Goal: Task Accomplishment & Management: Manage account settings

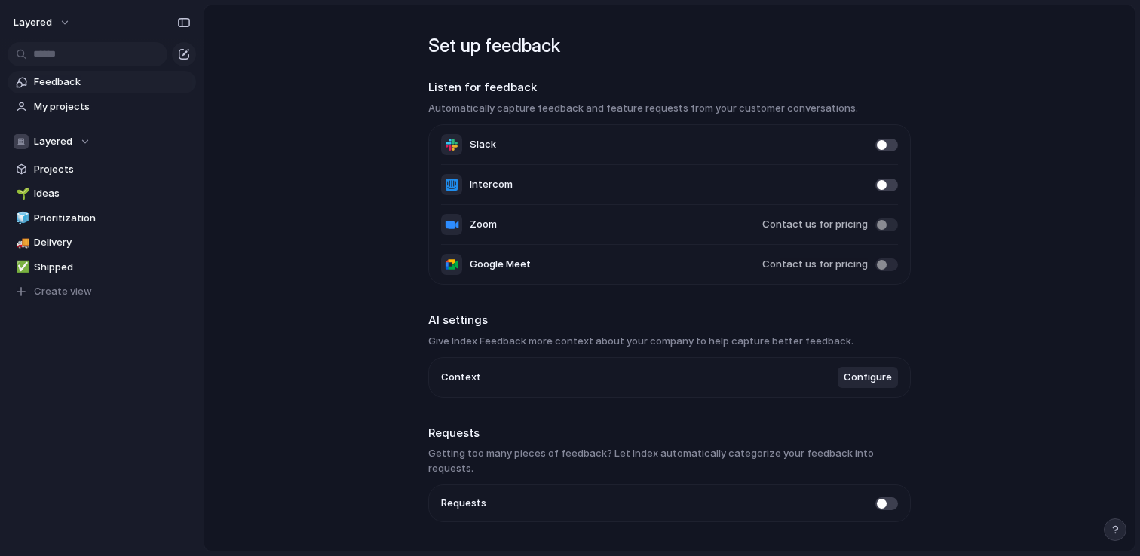
scroll to position [29, 0]
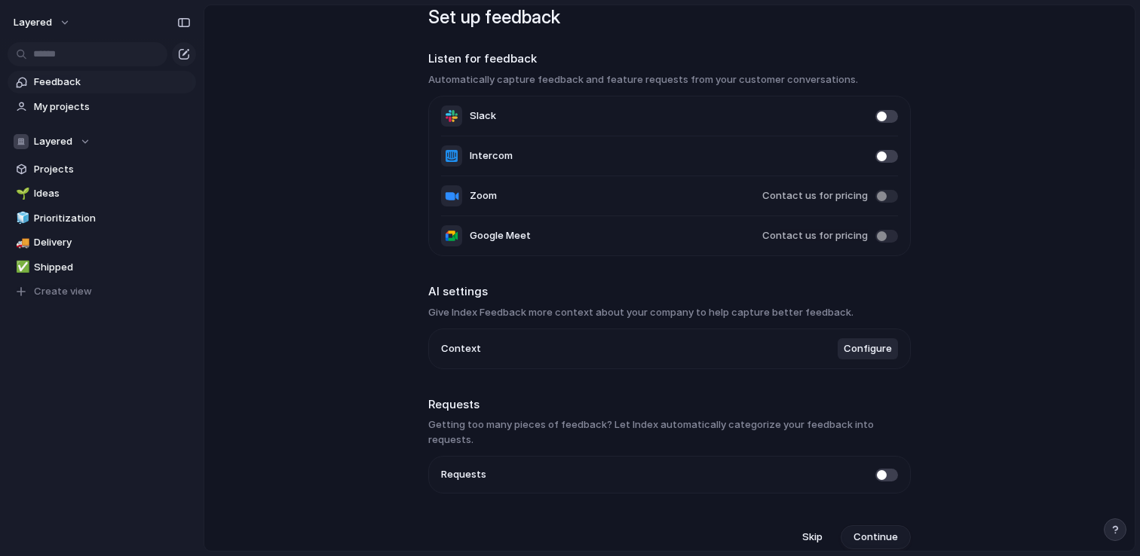
click at [885, 530] on span "Continue" at bounding box center [875, 537] width 44 height 15
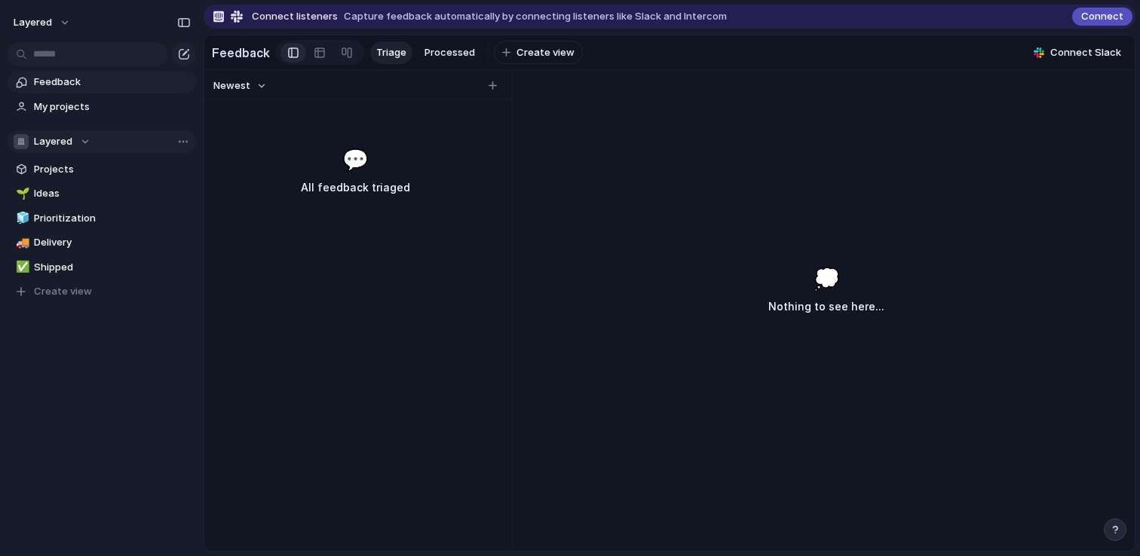
click at [84, 139] on div "Layered" at bounding box center [52, 141] width 77 height 15
click at [84, 140] on div "Layered Create new team" at bounding box center [570, 278] width 1140 height 556
click at [516, 58] on span "Create view" at bounding box center [545, 52] width 58 height 15
click at [668, 90] on div "Newest 💬 All feedback triaged 💭 Nothing to see here..." at bounding box center [669, 310] width 930 height 481
click at [553, 51] on span "New View" at bounding box center [543, 52] width 47 height 15
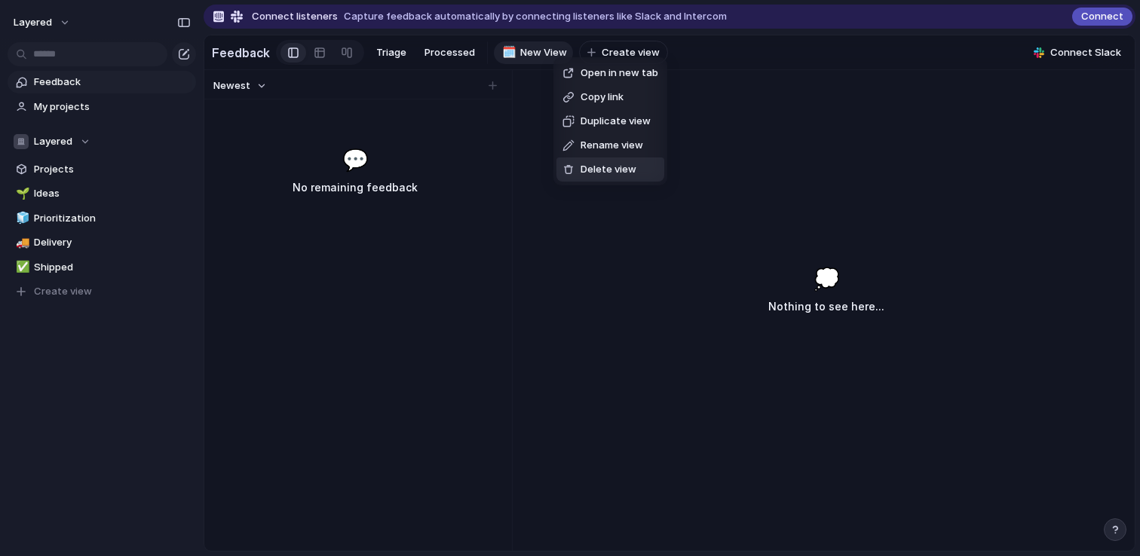
click at [597, 169] on span "Delete view" at bounding box center [608, 169] width 56 height 15
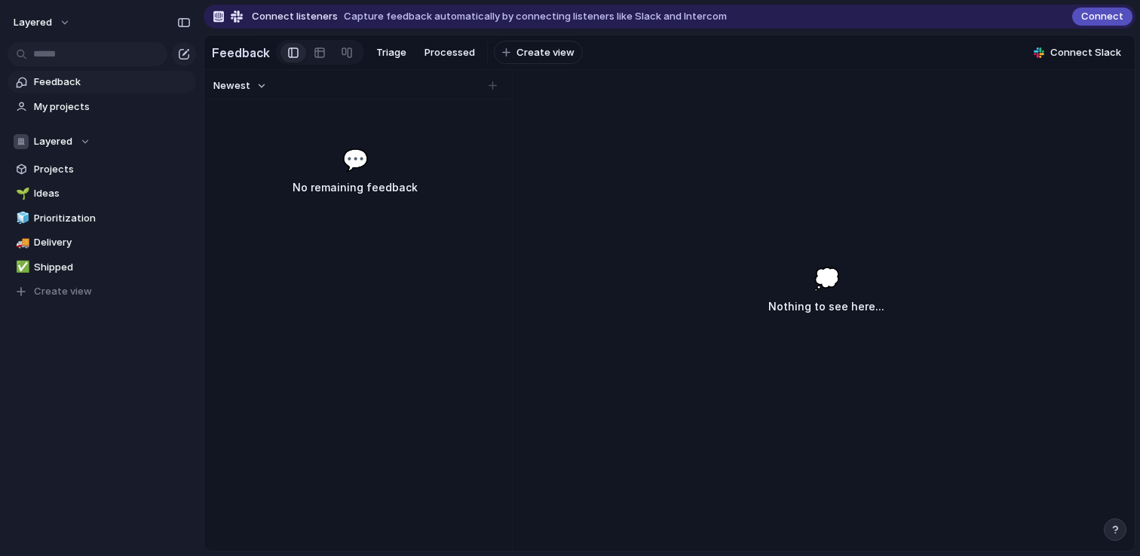
click at [80, 83] on span "Feedback" at bounding box center [112, 82] width 157 height 15
click at [262, 84] on button "Newest" at bounding box center [240, 86] width 58 height 20
click at [267, 205] on div "Newest Oldest" at bounding box center [570, 278] width 1140 height 556
click at [123, 98] on link "My projects" at bounding box center [102, 107] width 188 height 23
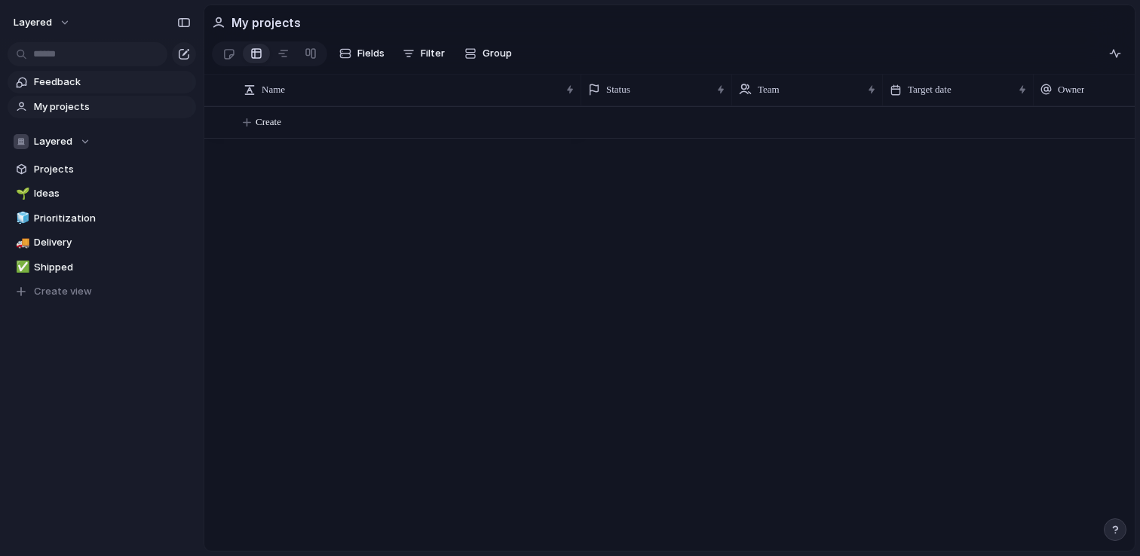
click at [109, 87] on span "Feedback" at bounding box center [112, 82] width 157 height 15
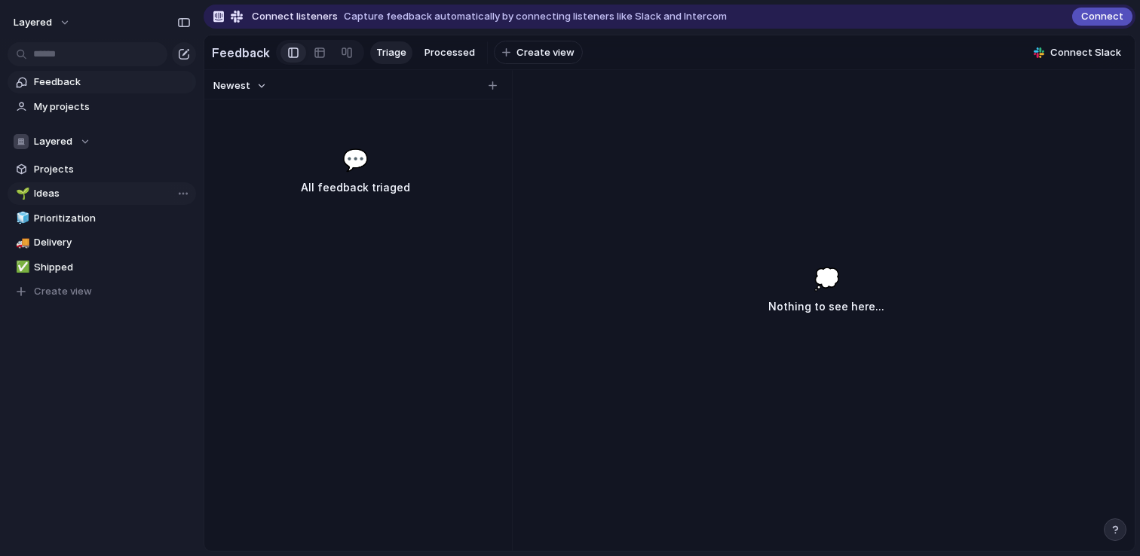
click at [74, 197] on span "Ideas" at bounding box center [112, 193] width 157 height 15
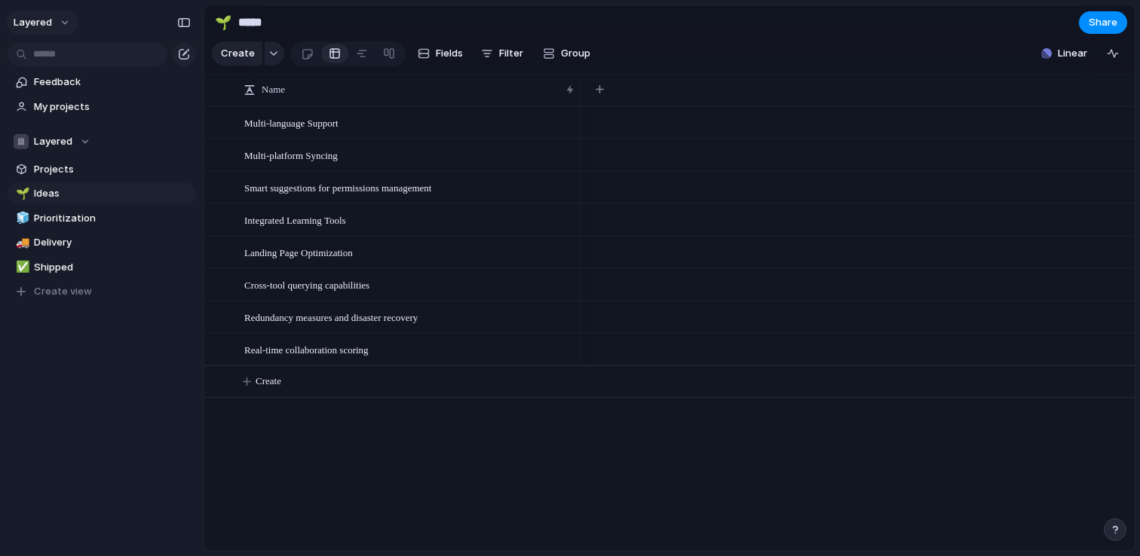
click at [57, 30] on button "layered" at bounding box center [43, 23] width 72 height 24
click at [58, 27] on div "Settings Invite members Change theme Sign out" at bounding box center [570, 278] width 1140 height 556
click at [143, 81] on span "Feedback" at bounding box center [112, 82] width 157 height 15
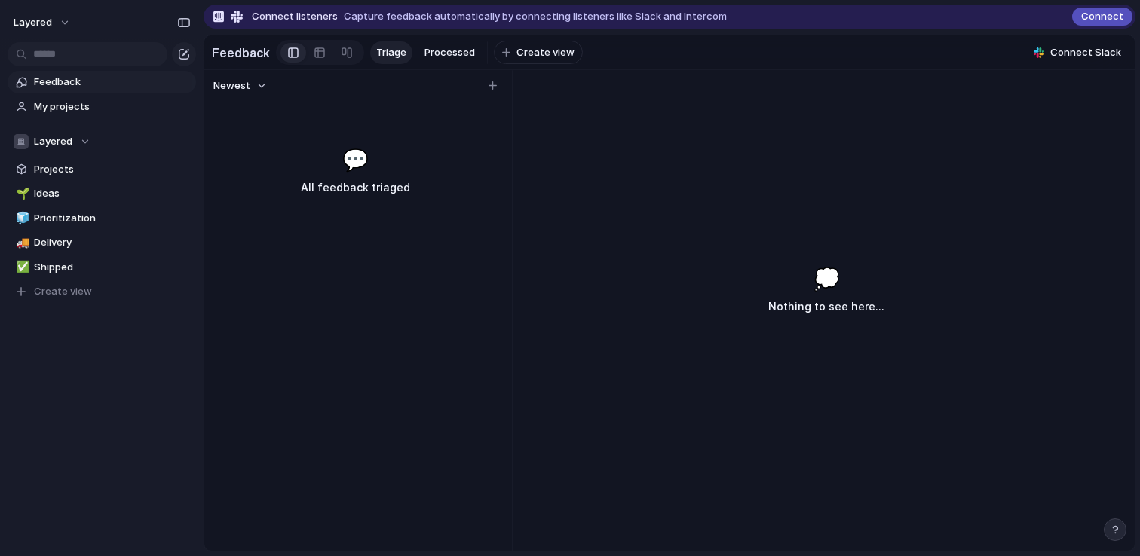
click at [93, 81] on span "Feedback" at bounding box center [112, 82] width 157 height 15
click at [56, 26] on button "layered" at bounding box center [43, 23] width 72 height 24
click at [717, 265] on div "Settings Invite members Change theme Sign out" at bounding box center [570, 278] width 1140 height 556
click at [448, 50] on span "Processed" at bounding box center [449, 52] width 50 height 15
click at [398, 49] on span "Triage" at bounding box center [391, 52] width 30 height 15
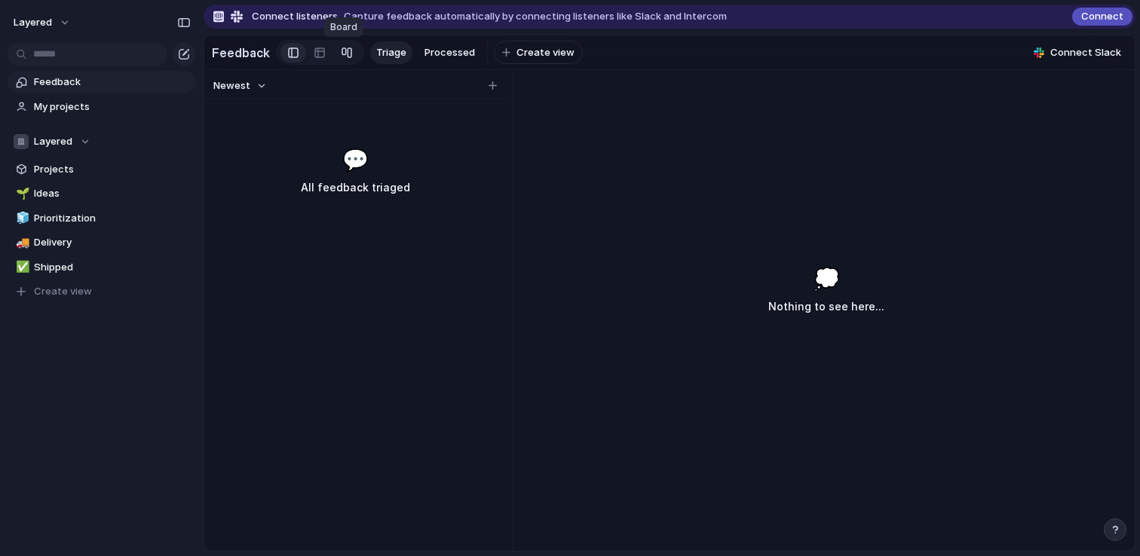
click at [342, 55] on div at bounding box center [347, 53] width 12 height 24
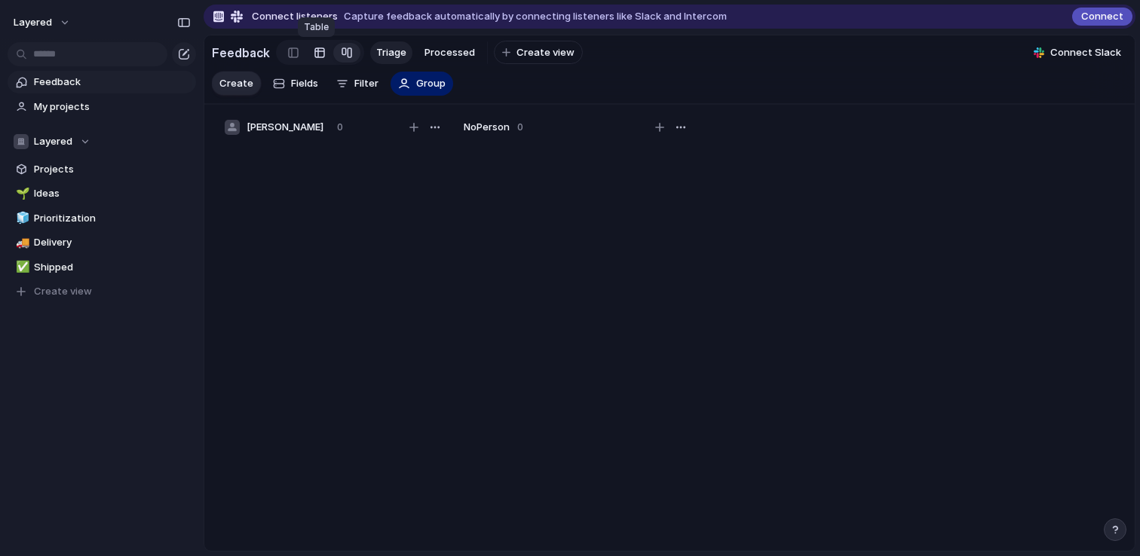
click at [314, 54] on div at bounding box center [320, 53] width 12 height 24
click at [281, 54] on link at bounding box center [293, 53] width 26 height 24
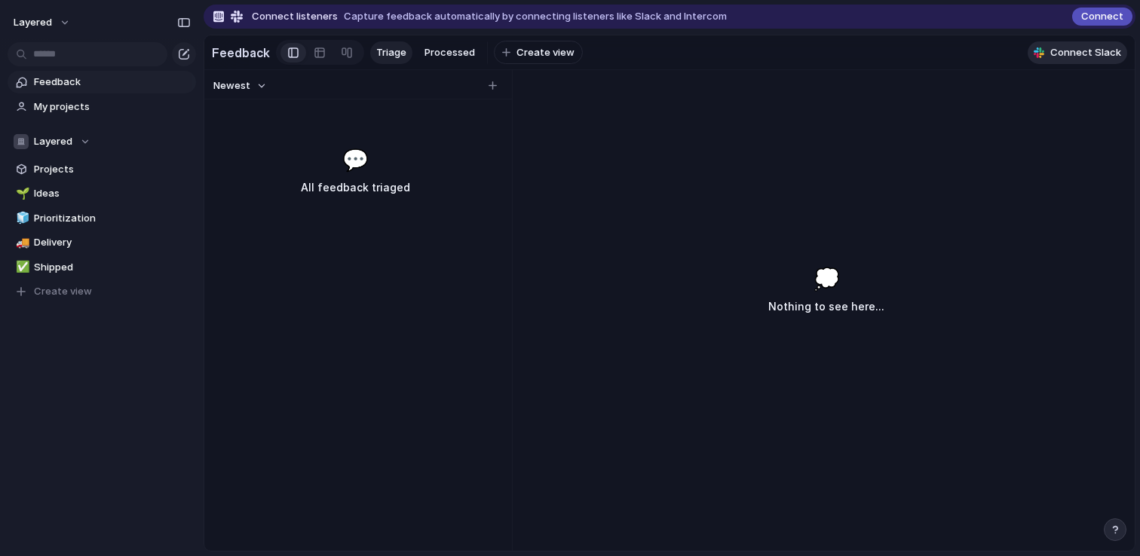
click at [1072, 55] on span "Connect Slack" at bounding box center [1085, 52] width 71 height 15
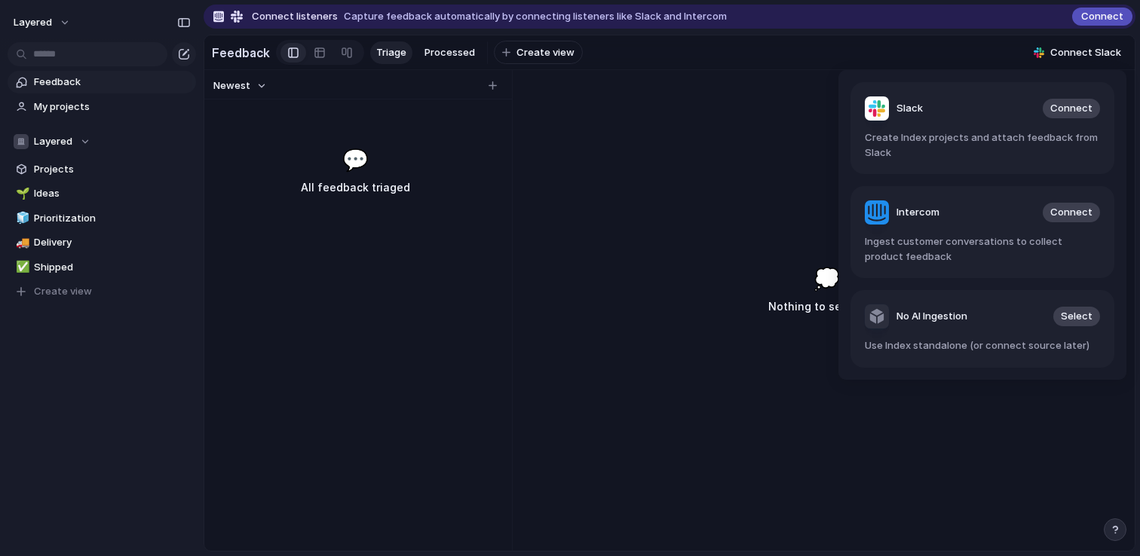
click at [1041, 13] on div "Slack Connect Create Index projects and attach feedback from Slack Intercom Con…" at bounding box center [570, 278] width 1140 height 556
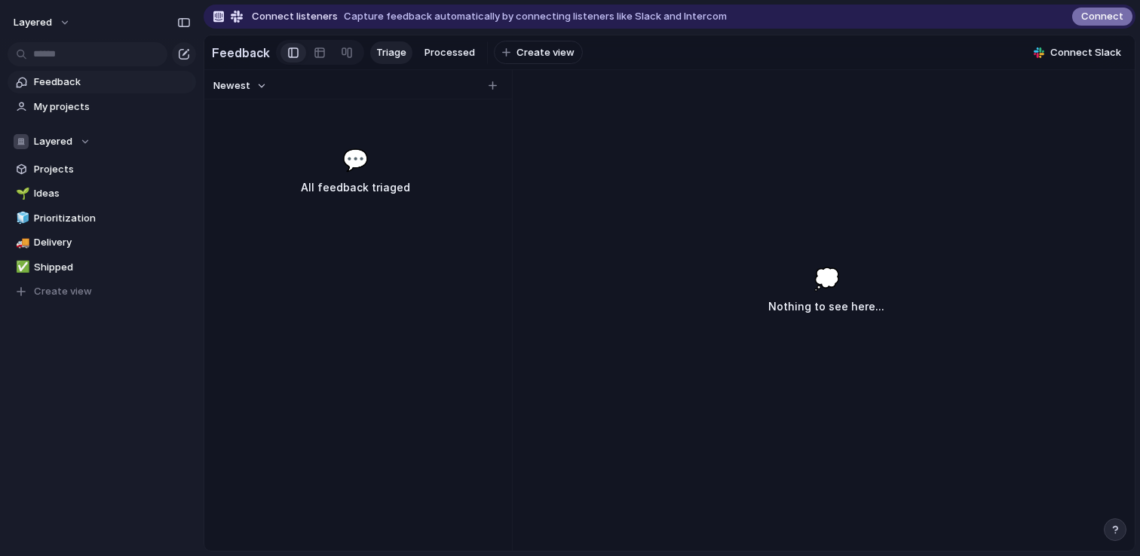
click at [1128, 20] on button "Connect" at bounding box center [1102, 17] width 60 height 18
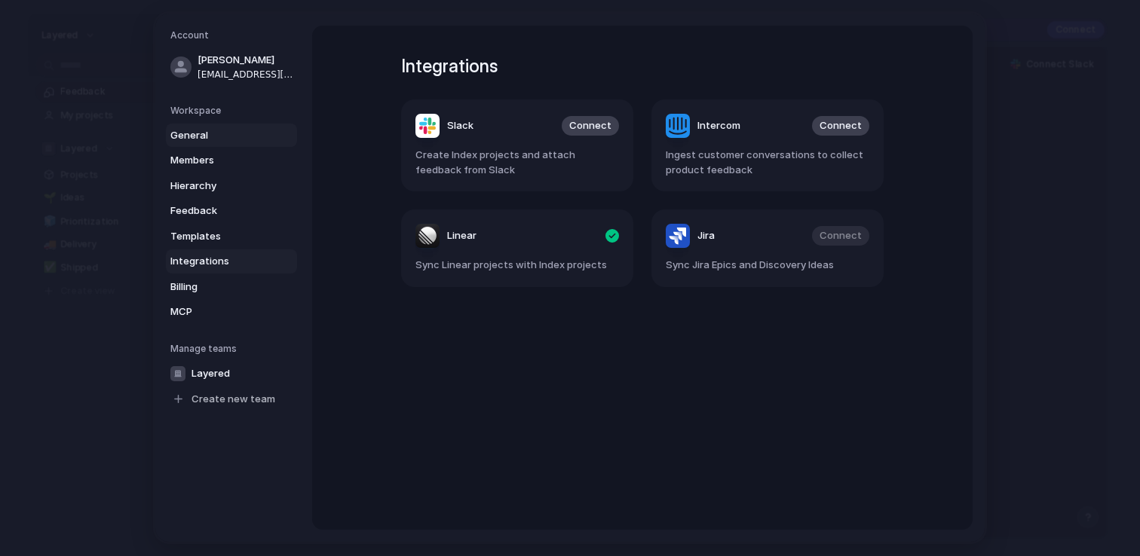
click at [231, 142] on link "General" at bounding box center [231, 136] width 131 height 24
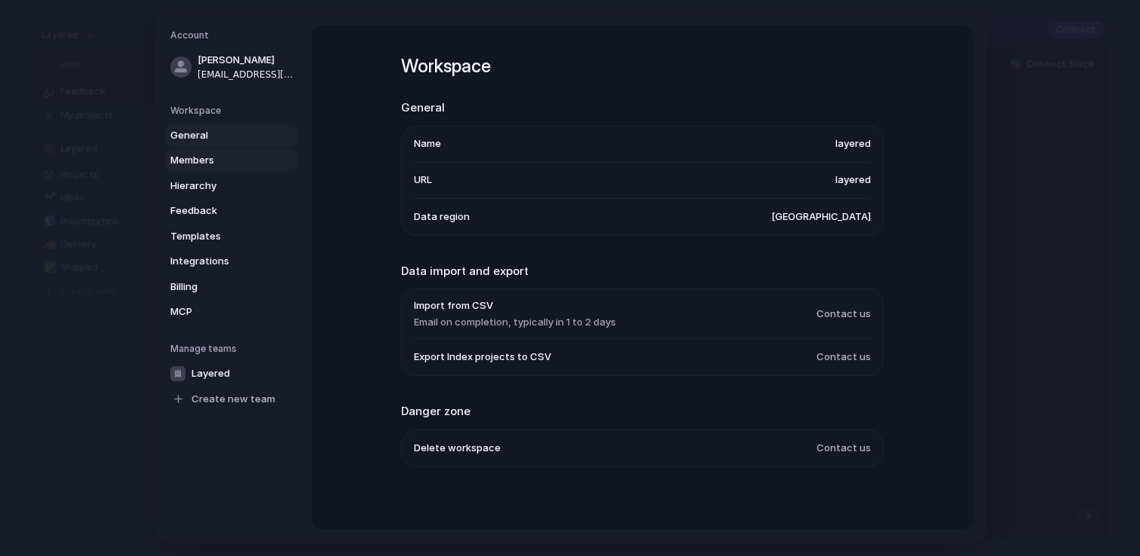
click at [228, 160] on span "Members" at bounding box center [218, 160] width 96 height 15
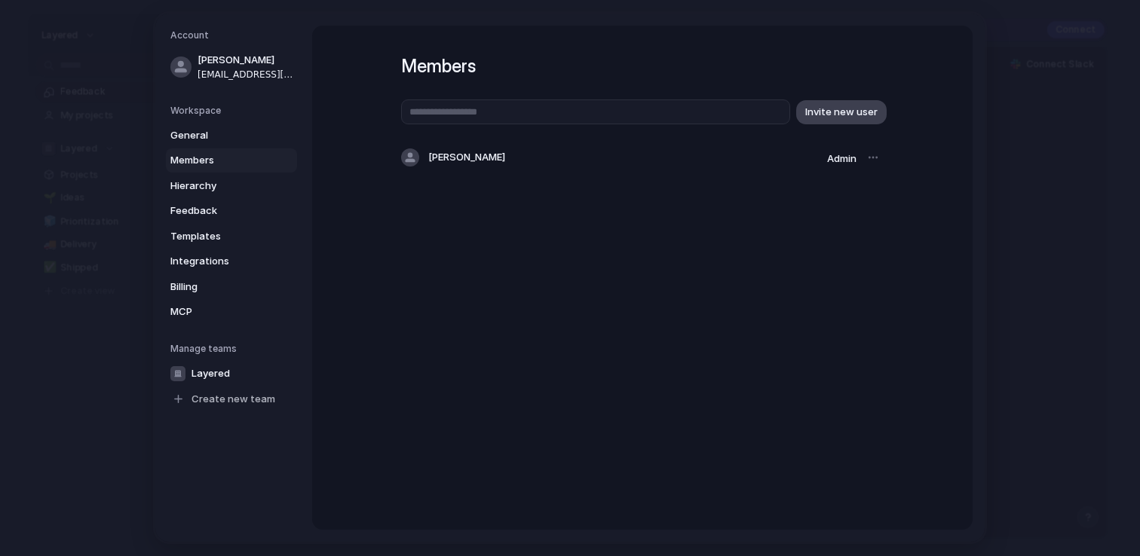
click at [842, 112] on span "Invite new user" at bounding box center [841, 112] width 72 height 15
click at [833, 117] on span "Invite new user" at bounding box center [841, 112] width 72 height 15
click at [868, 154] on div at bounding box center [872, 157] width 21 height 21
click at [871, 160] on div at bounding box center [872, 157] width 21 height 21
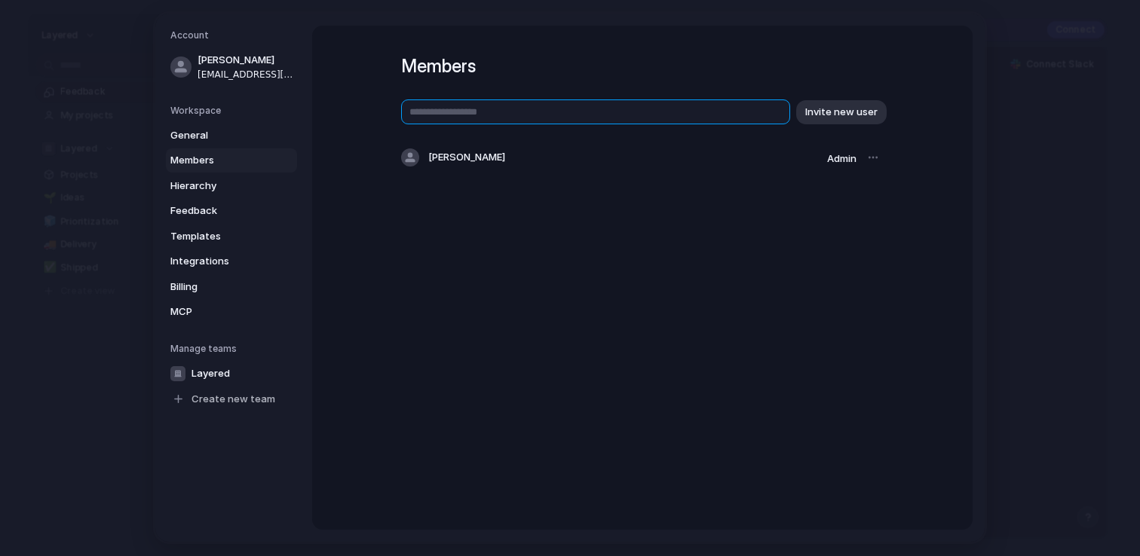
click at [711, 115] on input "text" at bounding box center [595, 111] width 389 height 25
click at [244, 186] on span "Hierarchy" at bounding box center [218, 186] width 96 height 15
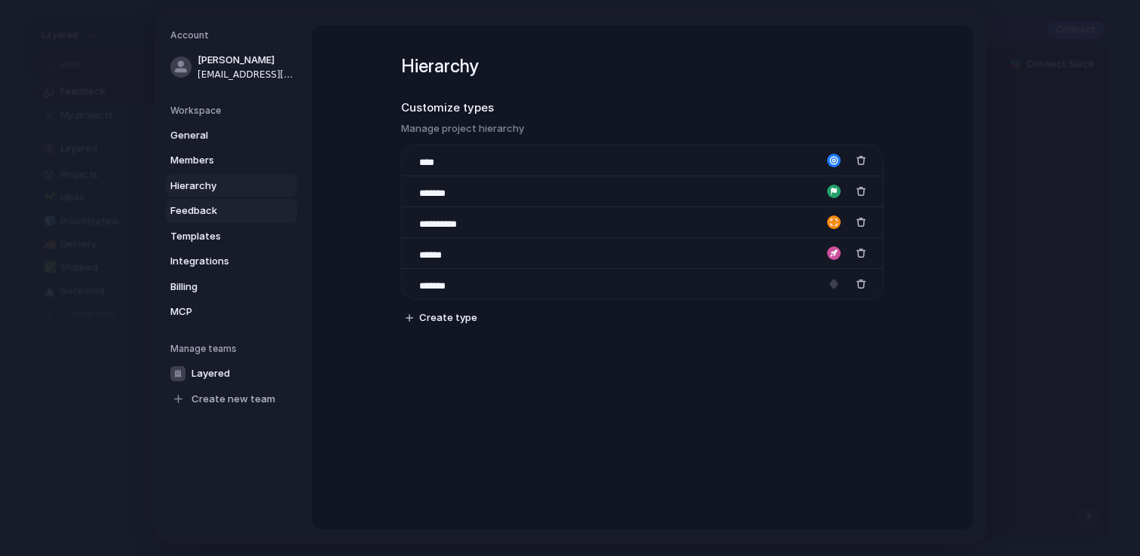
click at [241, 205] on span "Feedback" at bounding box center [218, 211] width 96 height 15
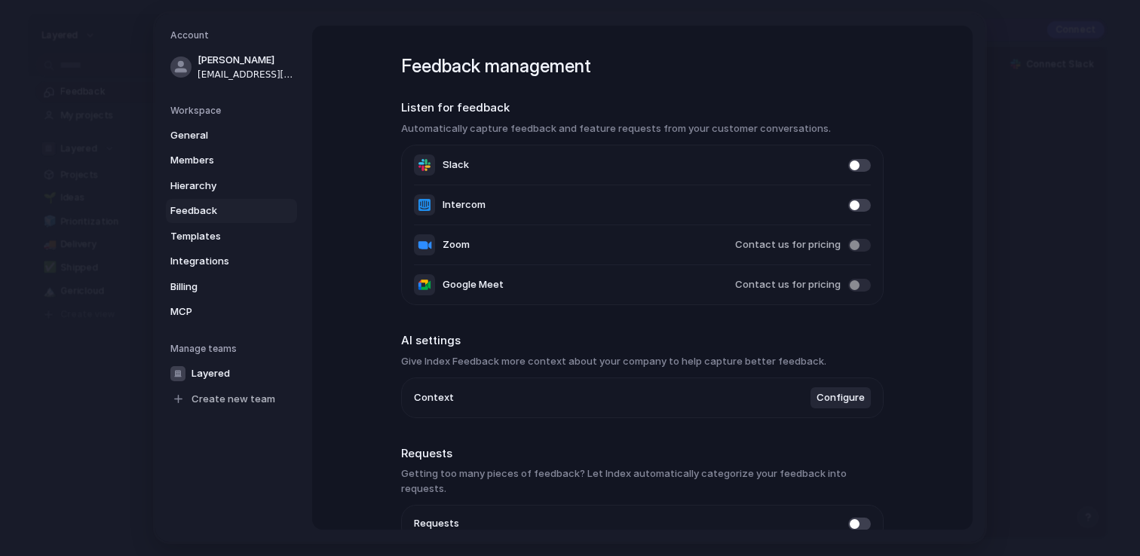
scroll to position [69, 0]
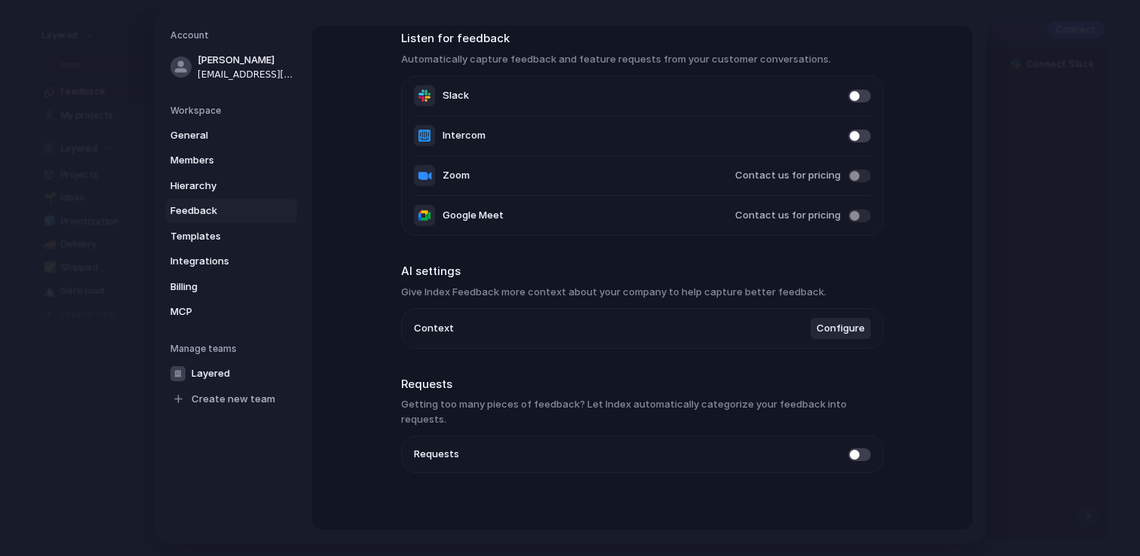
click at [861, 448] on span at bounding box center [859, 454] width 23 height 13
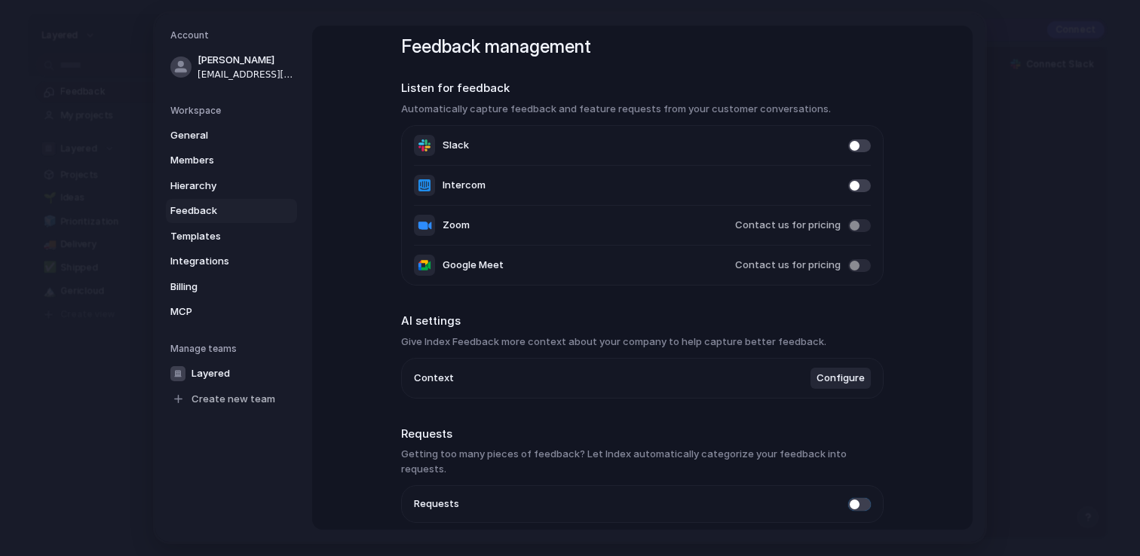
scroll to position [0, 0]
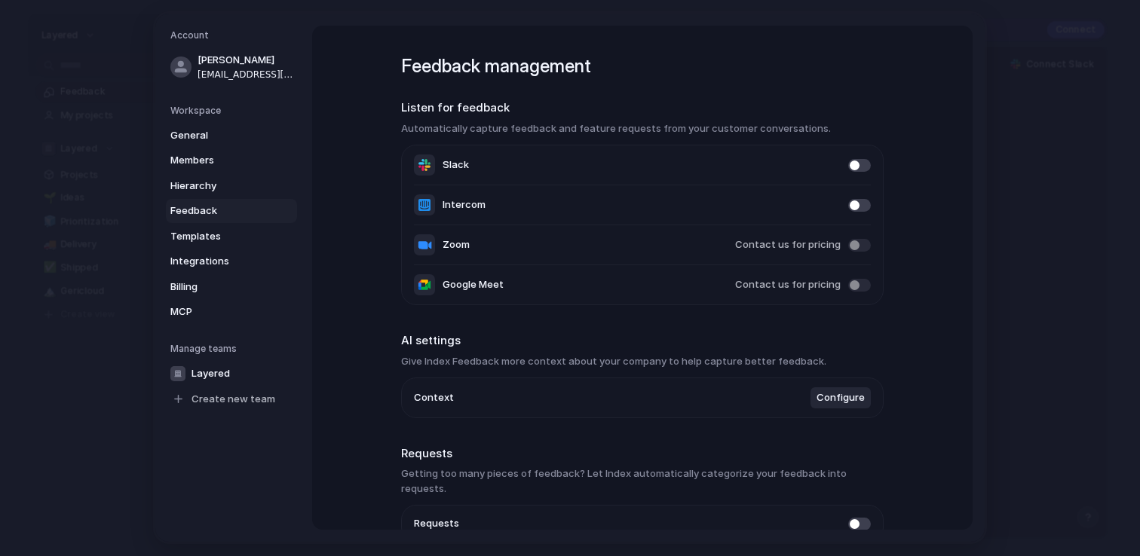
click at [862, 250] on span at bounding box center [859, 245] width 23 height 13
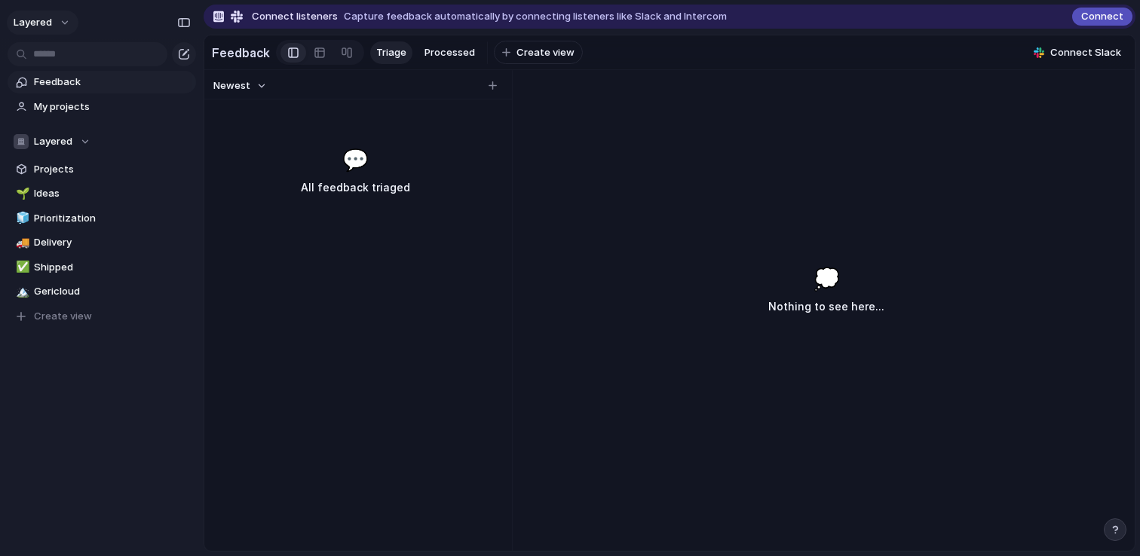
click at [61, 28] on button "layered" at bounding box center [43, 23] width 72 height 24
click at [60, 15] on div "Settings Invite members Change theme Sign out" at bounding box center [570, 278] width 1140 height 556
click at [60, 15] on button "layered" at bounding box center [43, 23] width 72 height 24
click at [191, 327] on div "Settings Invite members Change theme Sign out" at bounding box center [570, 278] width 1140 height 556
click at [83, 134] on div "Layered" at bounding box center [52, 141] width 77 height 15
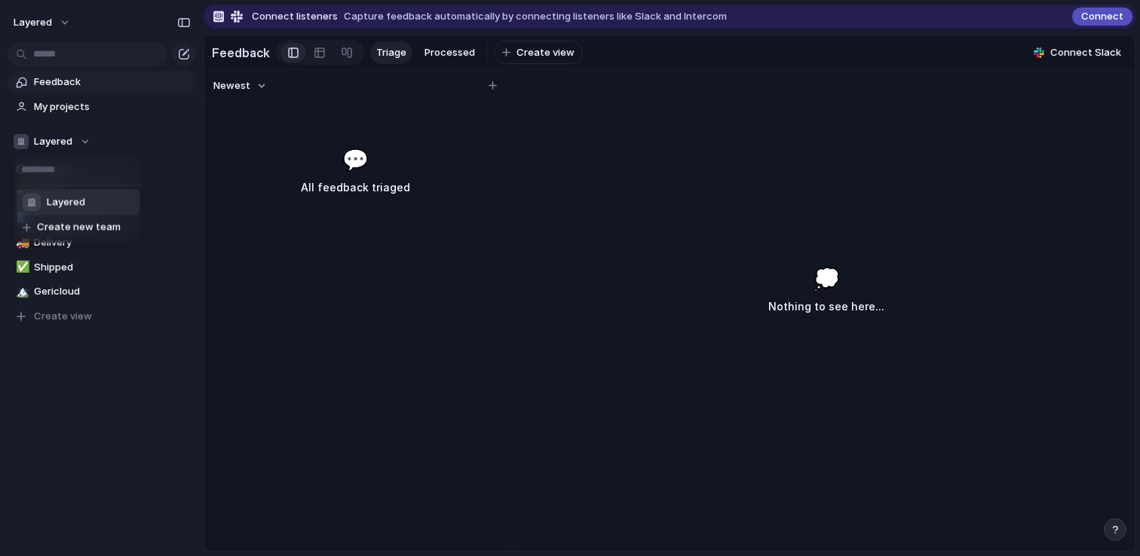
click at [295, 167] on div "Layered Create new team" at bounding box center [570, 278] width 1140 height 556
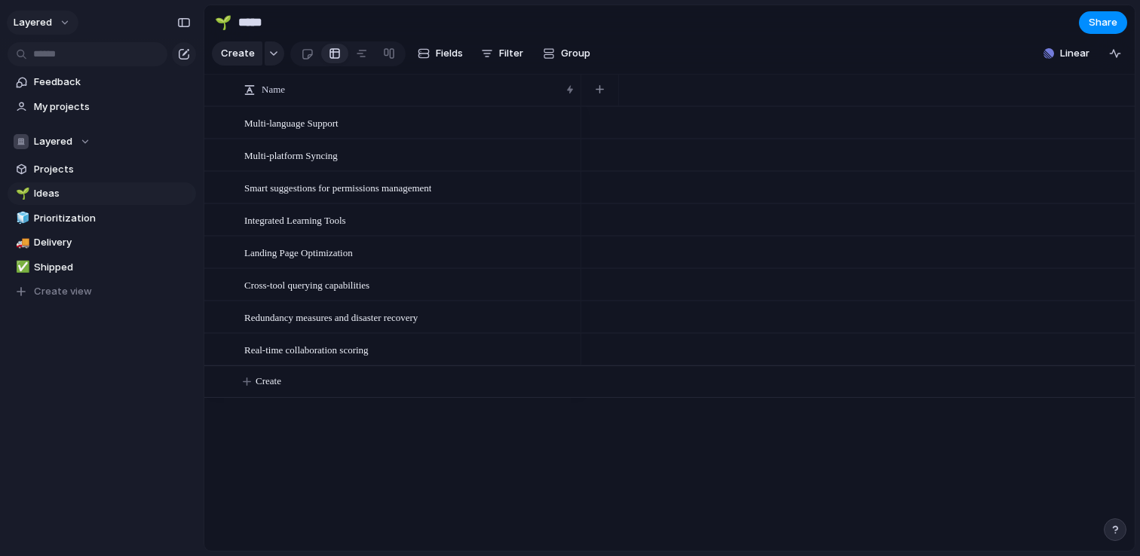
click at [44, 21] on span "layered" at bounding box center [33, 22] width 38 height 15
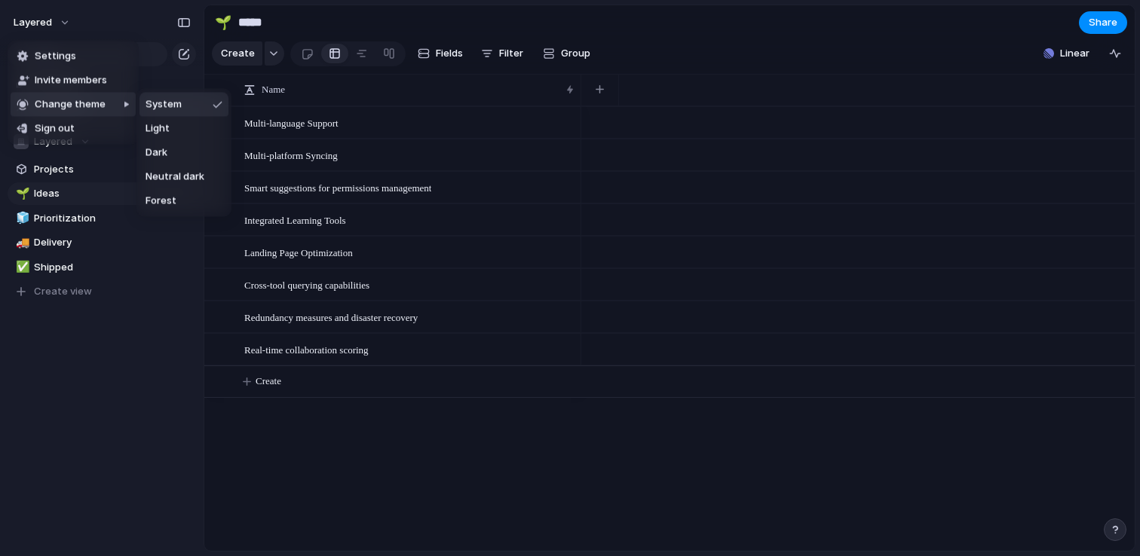
click at [956, 24] on div "Settings Invite members Change theme Sign out" at bounding box center [570, 278] width 1140 height 556
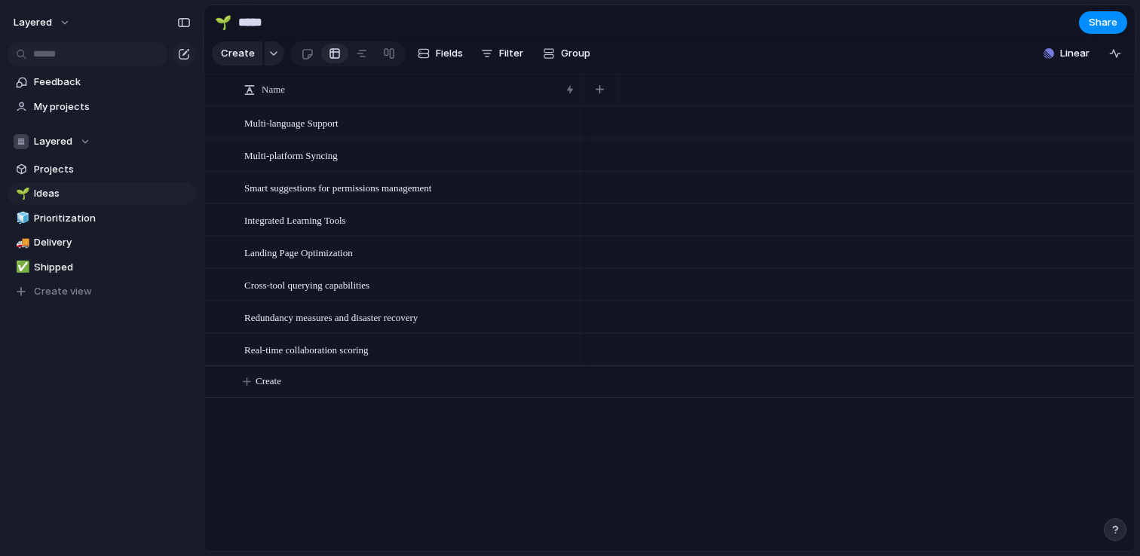
click at [1132, 32] on section "🌱 ***** Share" at bounding box center [669, 22] width 930 height 34
click at [1117, 30] on button "Share" at bounding box center [1103, 22] width 48 height 23
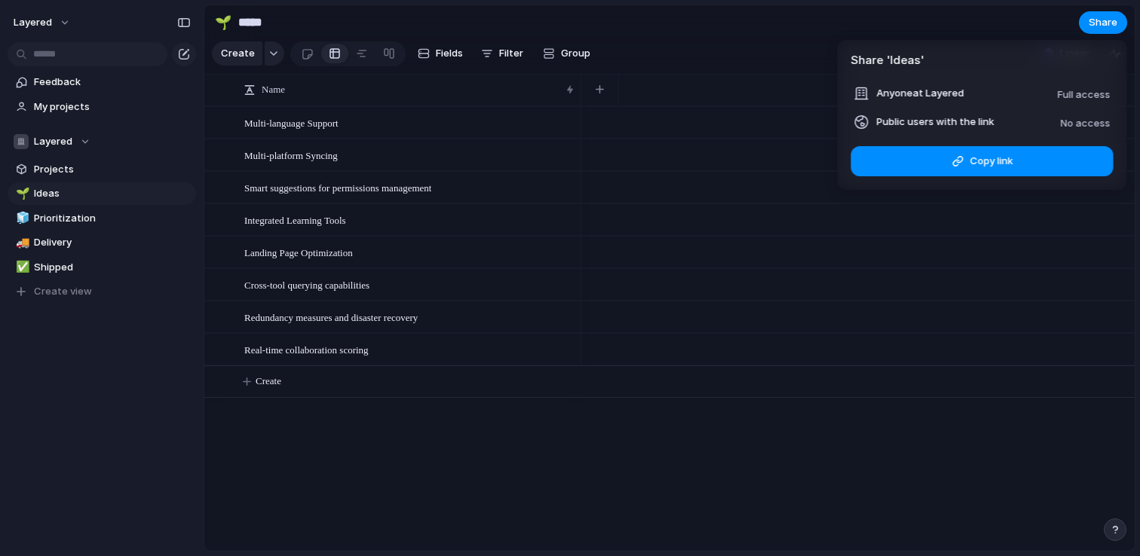
click at [1079, 124] on span "No access" at bounding box center [1085, 123] width 50 height 12
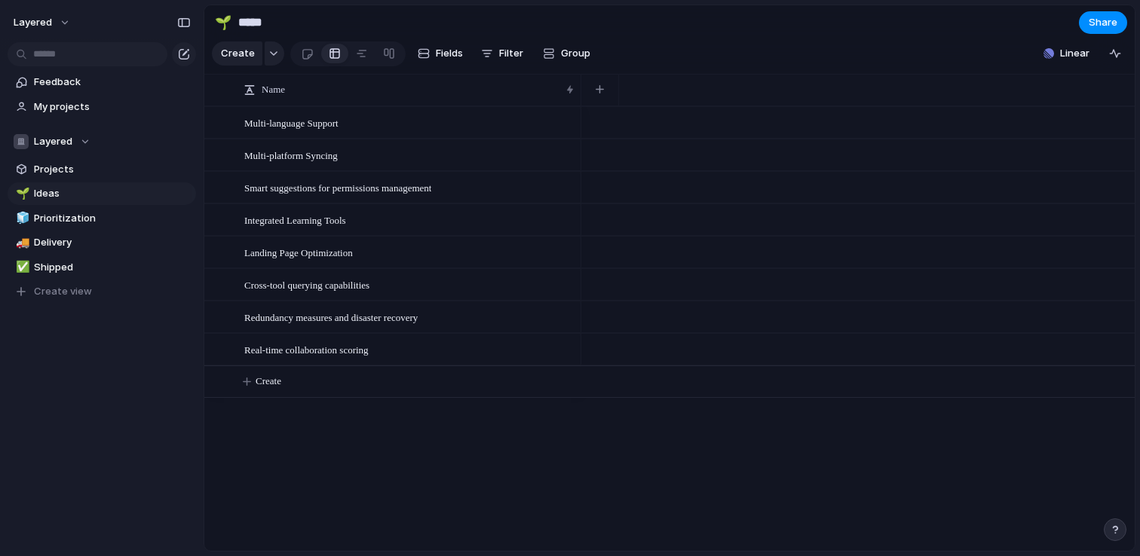
click at [117, 318] on div "Share ' Ideas ' Anyone at Layered Full access Public users with the link No acc…" at bounding box center [570, 278] width 1140 height 556
click at [51, 297] on span "Create view" at bounding box center [63, 291] width 58 height 15
type input "*********"
click at [69, 292] on span "Gericloud" at bounding box center [112, 291] width 157 height 15
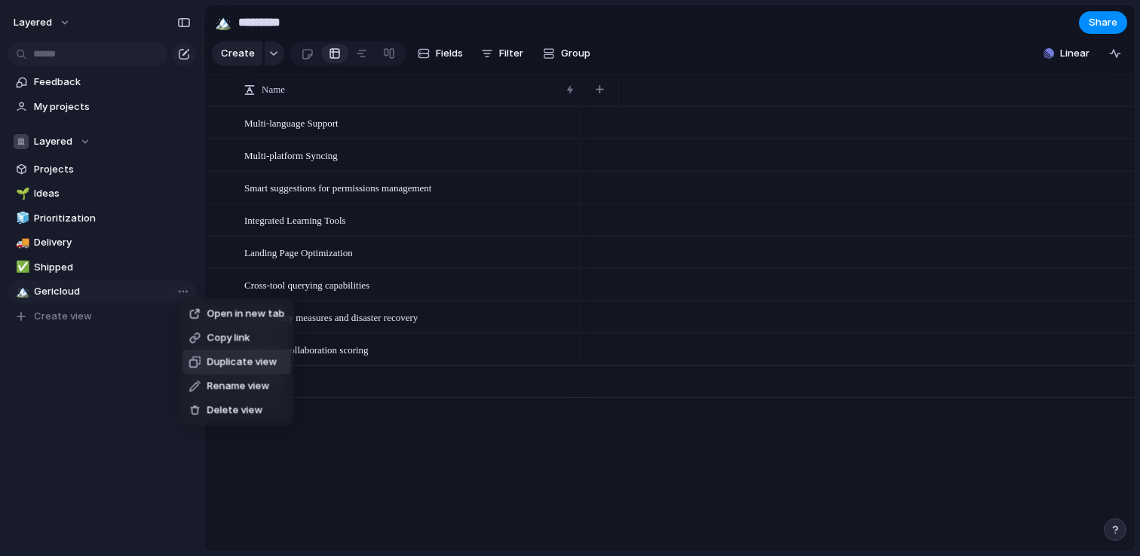
click at [75, 287] on div "Open in new tab Copy link Duplicate view Rename view Delete view" at bounding box center [570, 278] width 1140 height 556
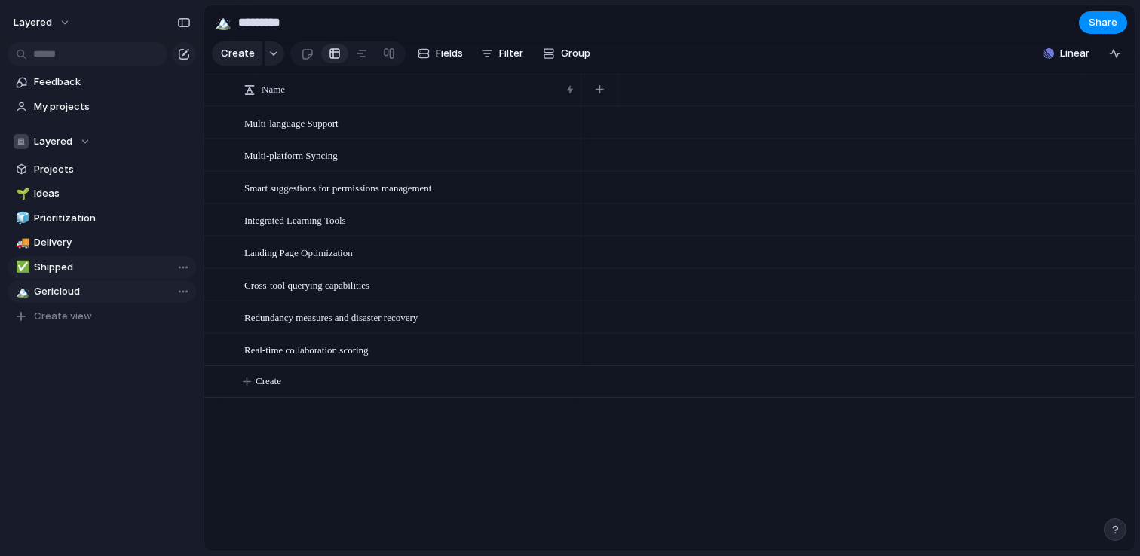
click at [66, 269] on span "Shipped" at bounding box center [112, 267] width 157 height 15
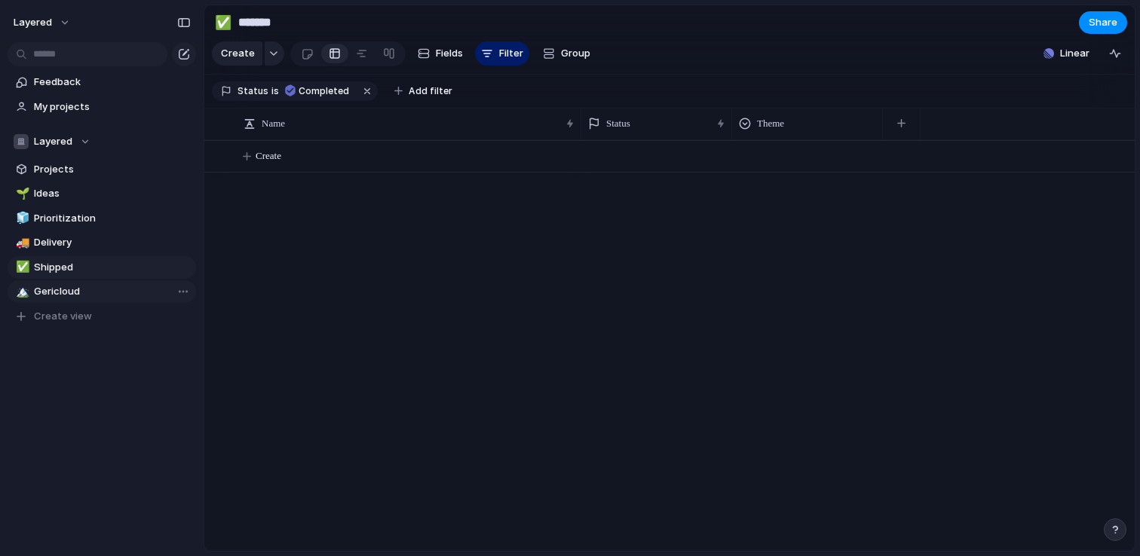
click at [66, 288] on span "Gericloud" at bounding box center [112, 291] width 157 height 15
type input "*********"
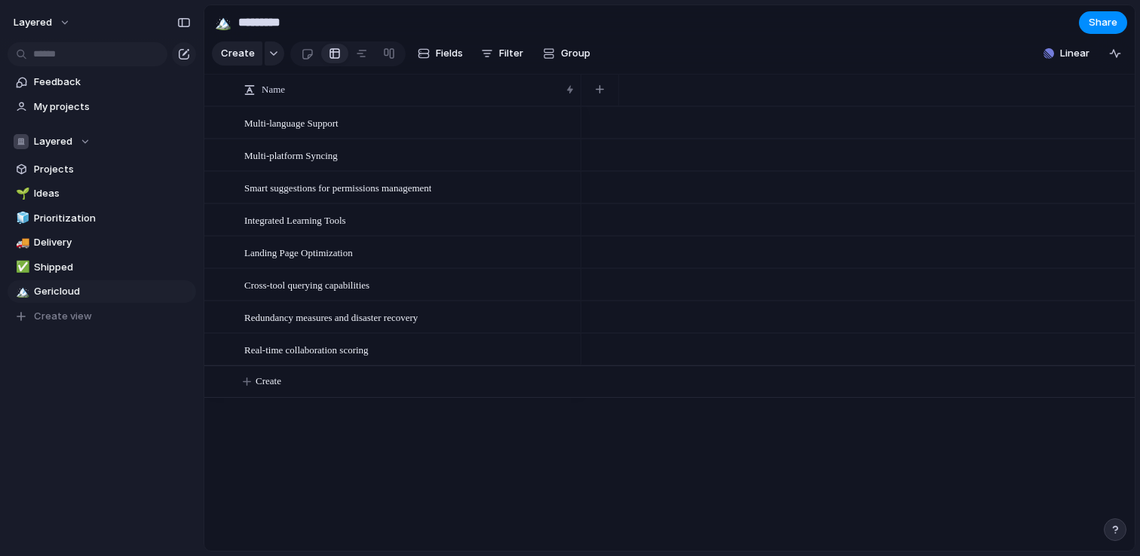
click at [132, 293] on div "Open in new tab Copy link Duplicate view Rename view Delete view" at bounding box center [570, 278] width 1140 height 556
click at [132, 293] on span "Gericloud" at bounding box center [112, 291] width 157 height 15
click at [132, 293] on input "*********" at bounding box center [112, 291] width 157 height 15
click at [113, 355] on div "Feedback My projects Layered Projects 🌱 Ideas 🧊 Prioritization 🚚 Delivery ✅ Shi…" at bounding box center [102, 225] width 204 height 450
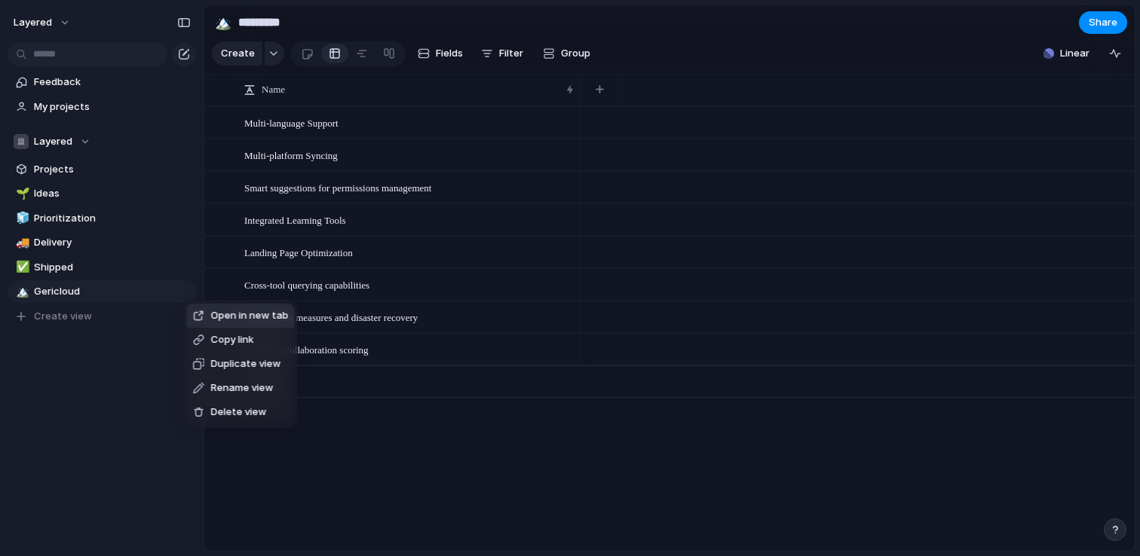
click at [222, 335] on span "Copy link" at bounding box center [232, 339] width 43 height 15
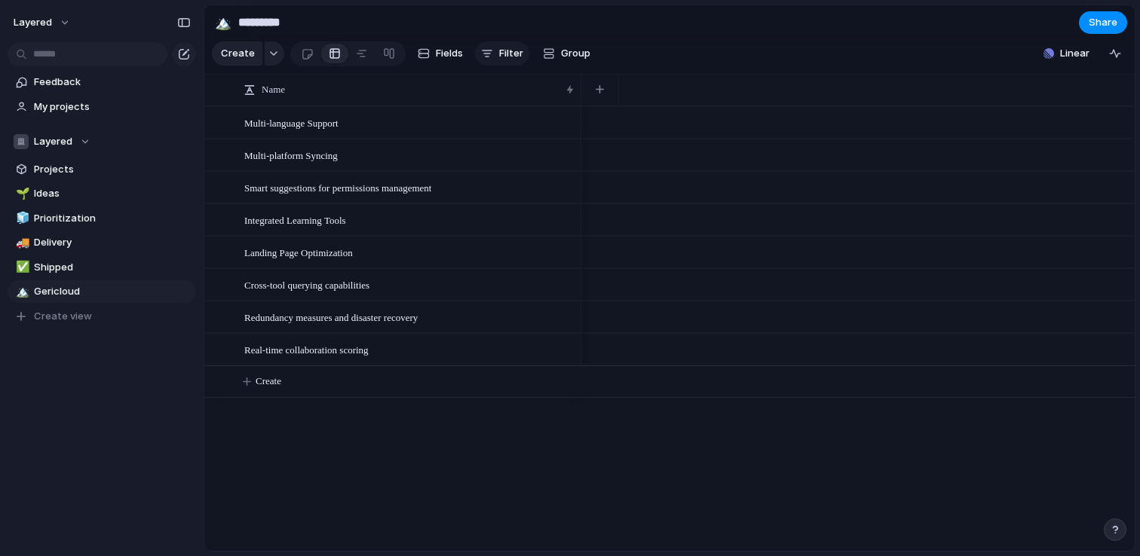
click at [517, 50] on span "Filter" at bounding box center [511, 53] width 24 height 15
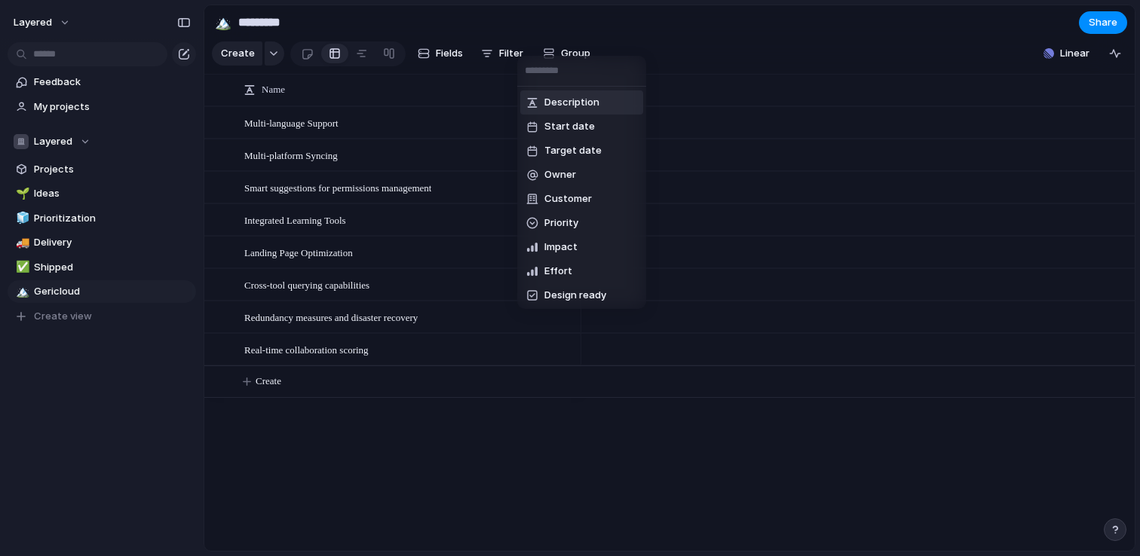
click at [710, 17] on div "Description Start date Target date Owner Customer Priority Impact Effort Design…" at bounding box center [570, 278] width 1140 height 556
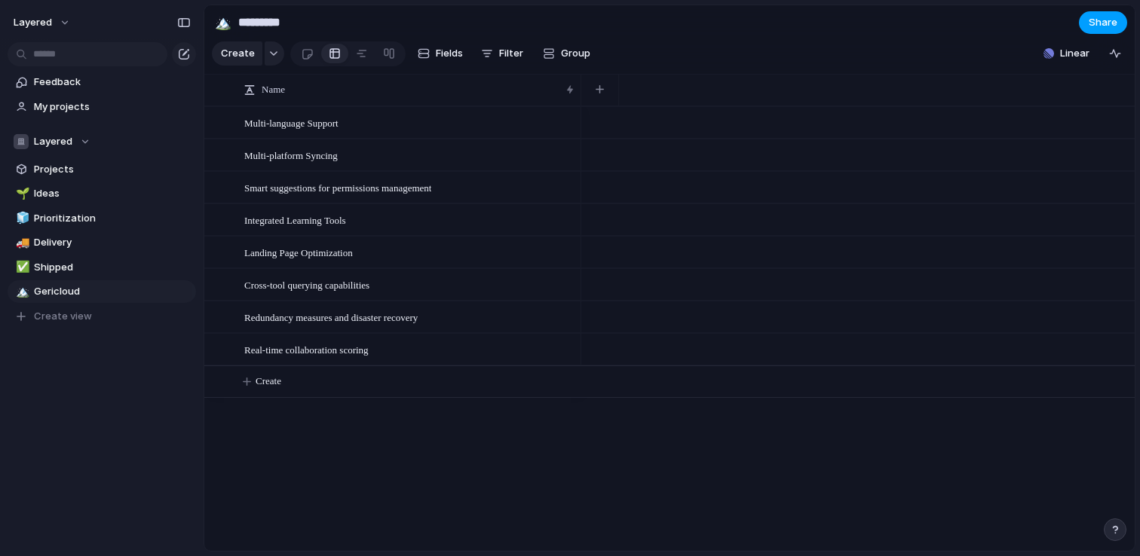
click at [1109, 23] on span "Share" at bounding box center [1102, 22] width 29 height 15
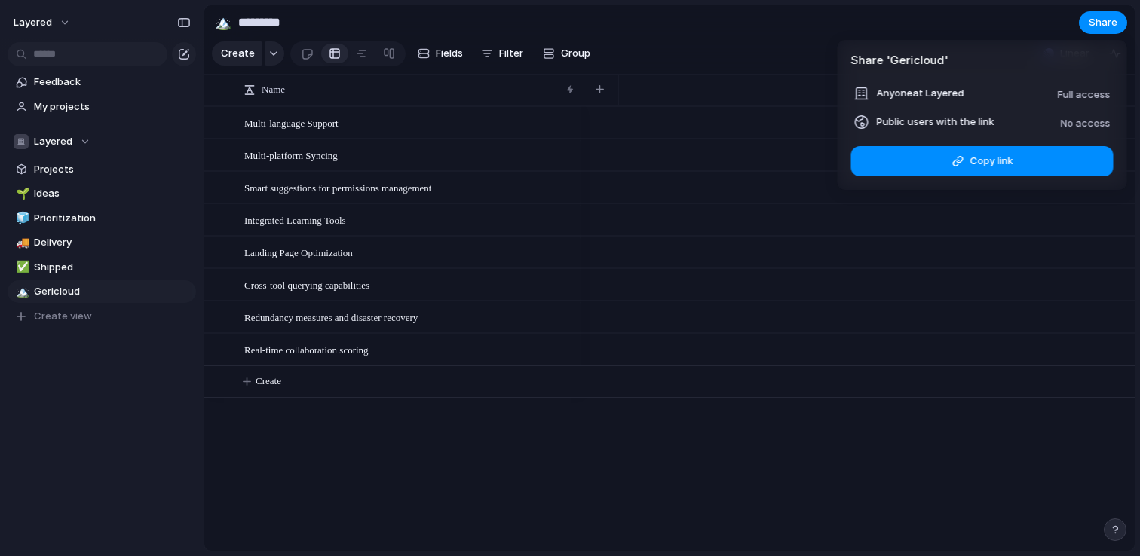
click at [1079, 121] on span "No access" at bounding box center [1085, 123] width 50 height 12
click at [879, 118] on span "Public users with the link" at bounding box center [936, 122] width 118 height 15
drag, startPoint x: 851, startPoint y: 113, endPoint x: 1109, endPoint y: 112, distance: 257.8
click at [1109, 112] on ul "Anyone at Layered Full access Public users with the link No access" at bounding box center [981, 107] width 289 height 47
click at [785, 36] on div "Share ' Gericloud ' Anyone at Layered Full access Public users with the link No…" at bounding box center [570, 278] width 1140 height 556
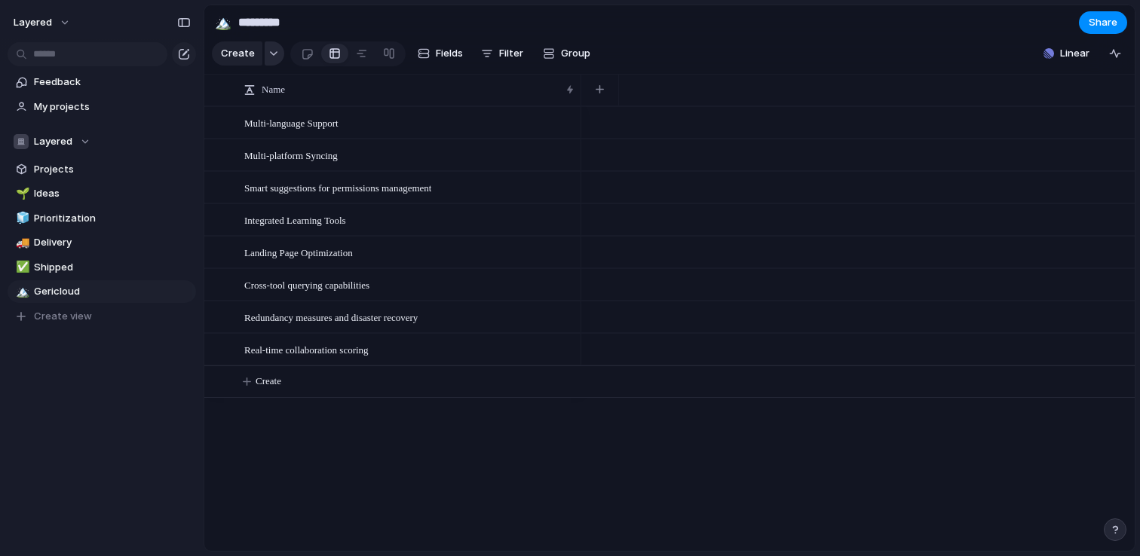
click at [276, 47] on button "button" at bounding box center [275, 53] width 20 height 24
click at [274, 53] on div "Goal Program Initiative Launch Project Customize" at bounding box center [570, 278] width 1140 height 556
click at [1117, 54] on div "button" at bounding box center [1115, 53] width 12 height 12
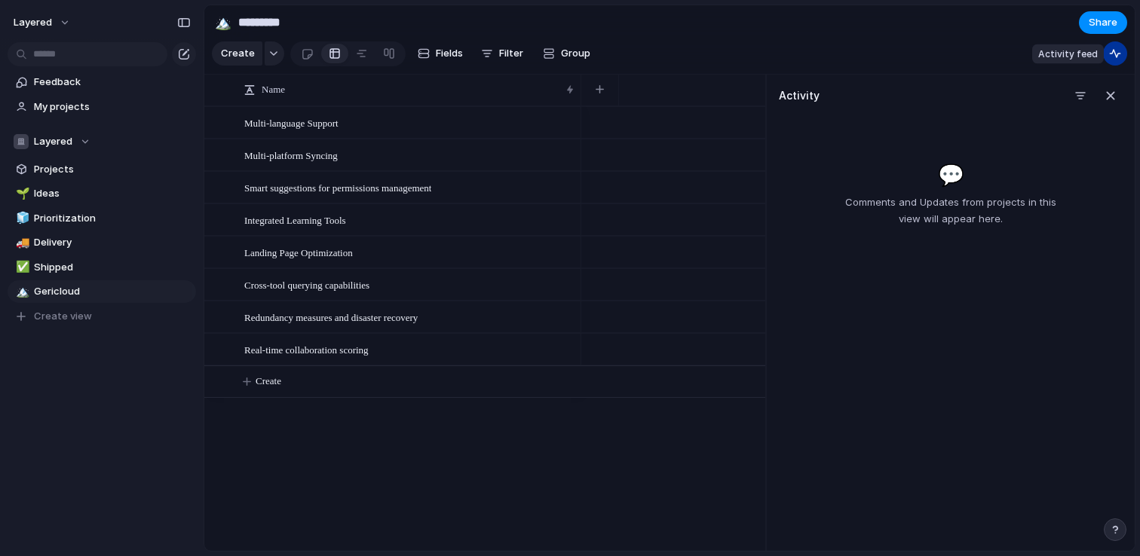
click at [1117, 54] on div "button" at bounding box center [1115, 53] width 12 height 12
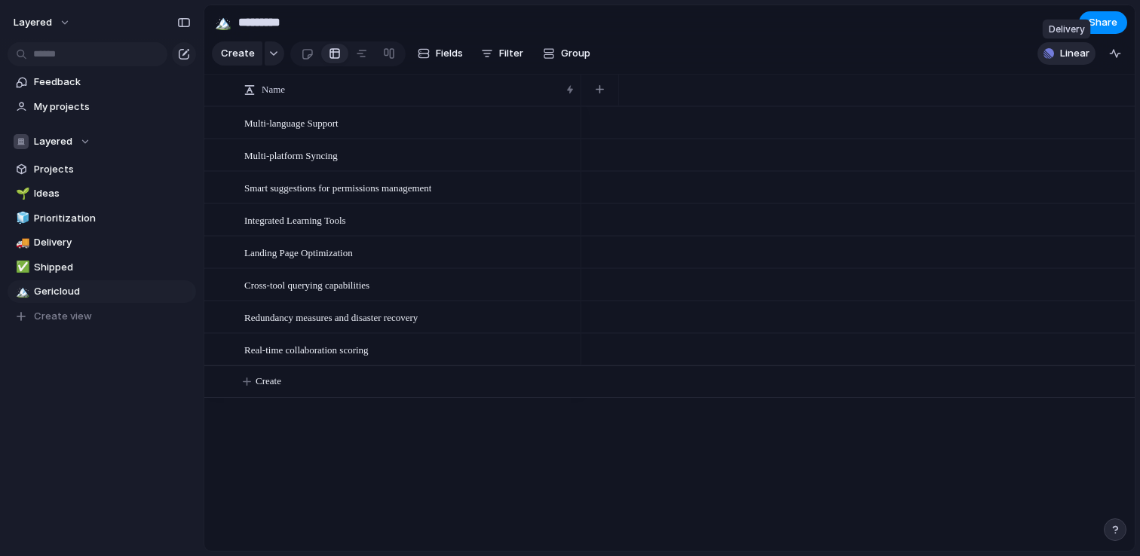
click at [1080, 57] on span "Linear" at bounding box center [1074, 53] width 29 height 15
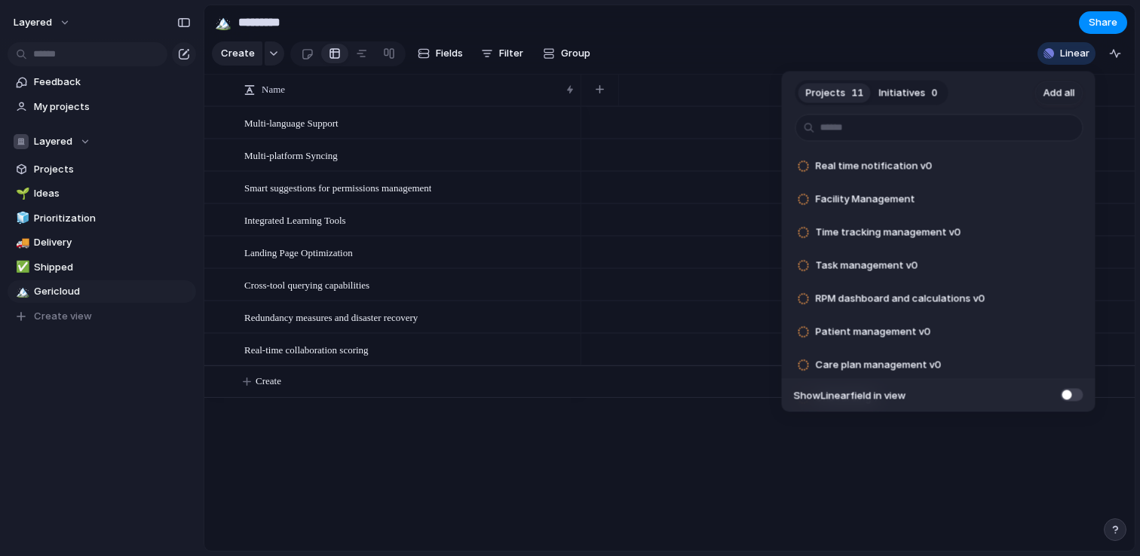
click at [1080, 57] on div "Projects 11 Initiatives 0 Add all Real time notification v0 Add Facility Manage…" at bounding box center [570, 278] width 1140 height 556
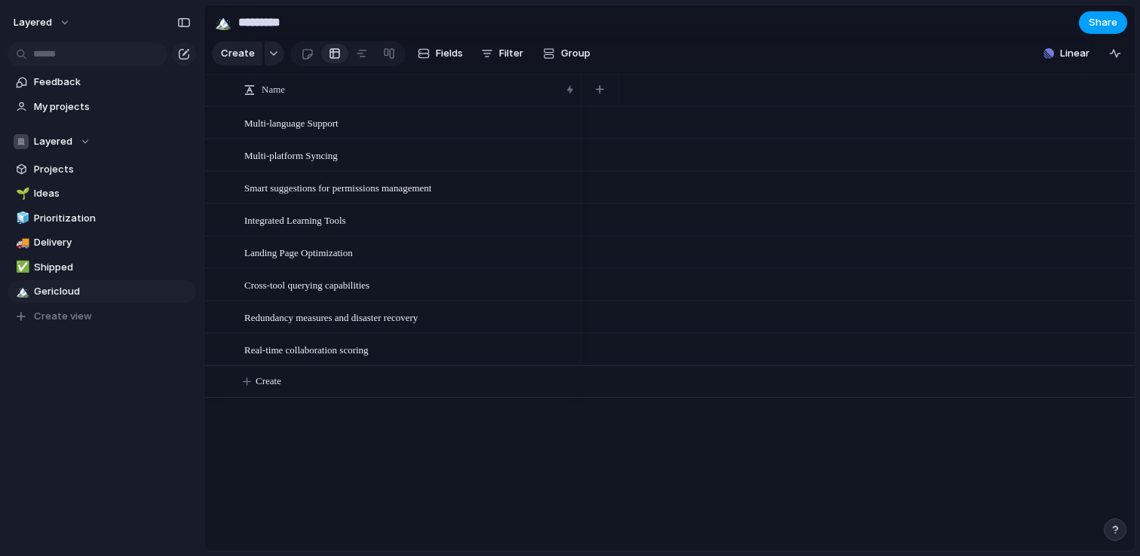
click at [1122, 26] on button "Share" at bounding box center [1103, 22] width 48 height 23
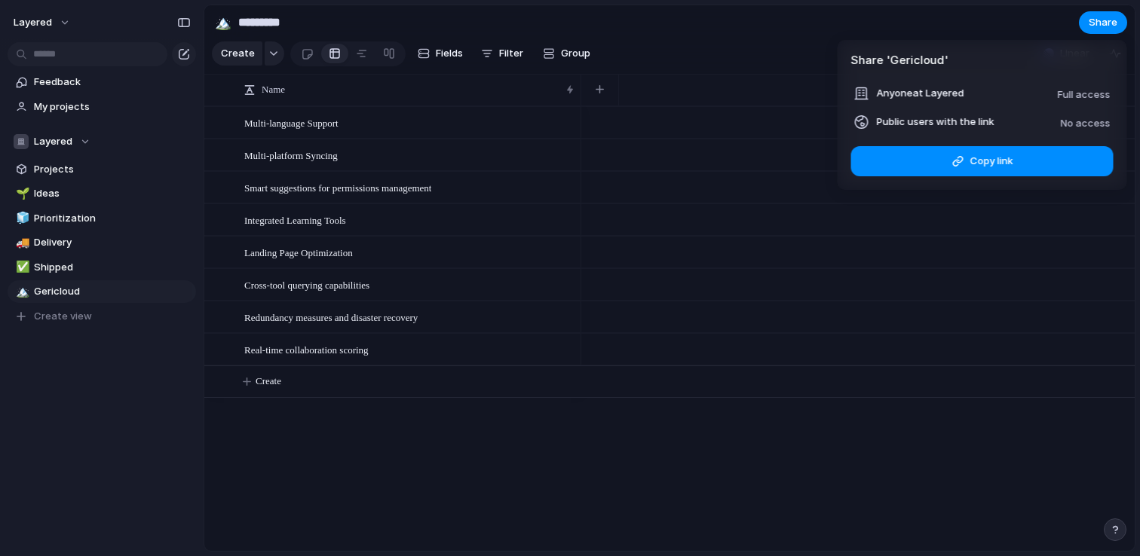
click at [858, 89] on div at bounding box center [861, 93] width 15 height 15
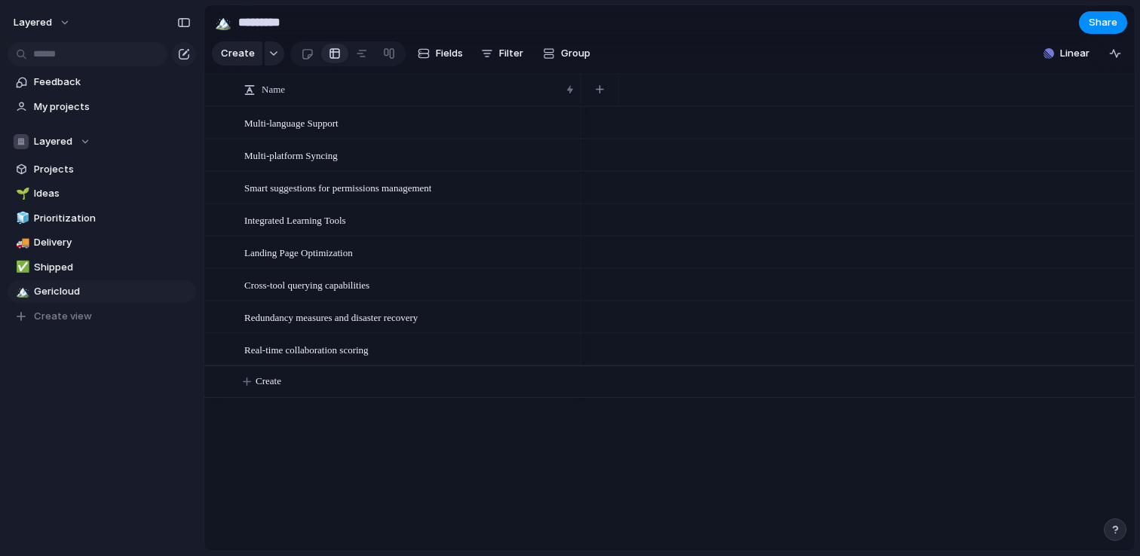
click at [57, 20] on div "Share ' Gericloud ' Anyone at Layered Full access Public users with the link No…" at bounding box center [570, 278] width 1140 height 556
click at [48, 28] on span "layered" at bounding box center [33, 22] width 38 height 15
click at [109, 390] on div "Settings Invite members Change theme Sign out" at bounding box center [570, 278] width 1140 height 556
click at [274, 57] on button "button" at bounding box center [275, 53] width 20 height 24
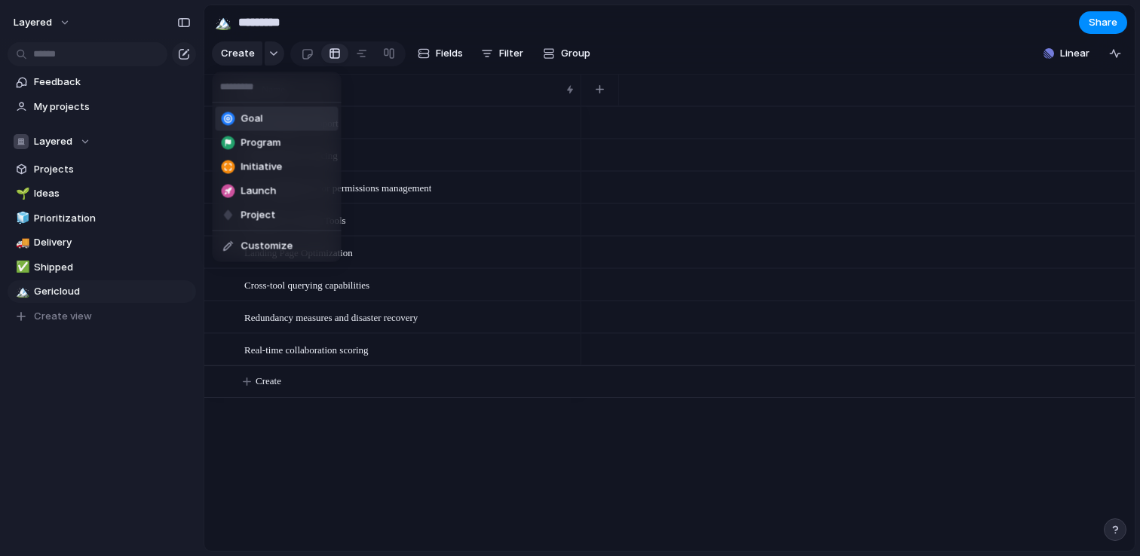
click at [440, 61] on div "Goal Program Initiative Launch Project Customize" at bounding box center [570, 278] width 1140 height 556
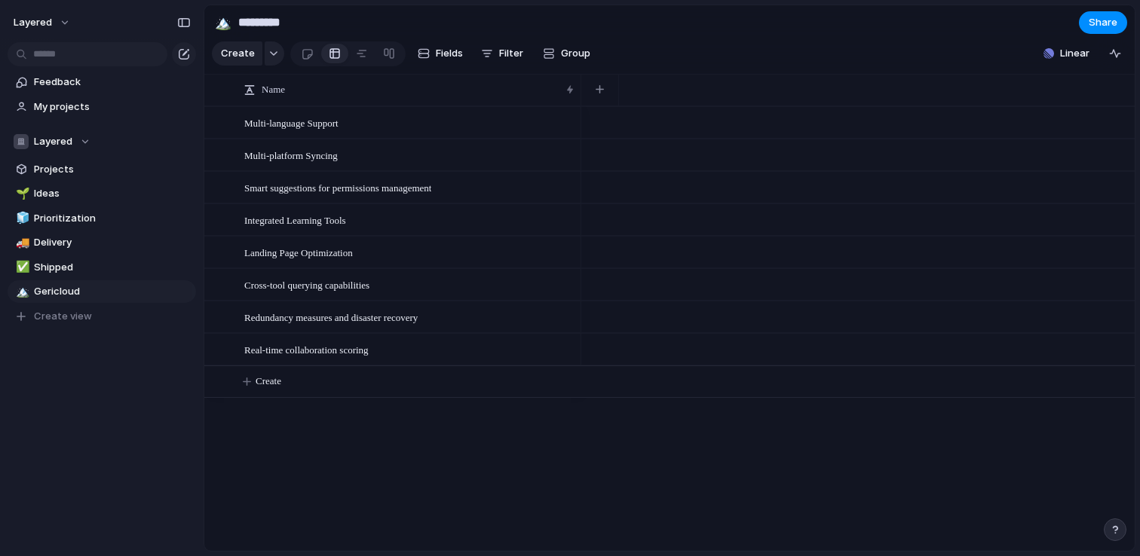
click at [440, 61] on button "Fields" at bounding box center [440, 53] width 57 height 24
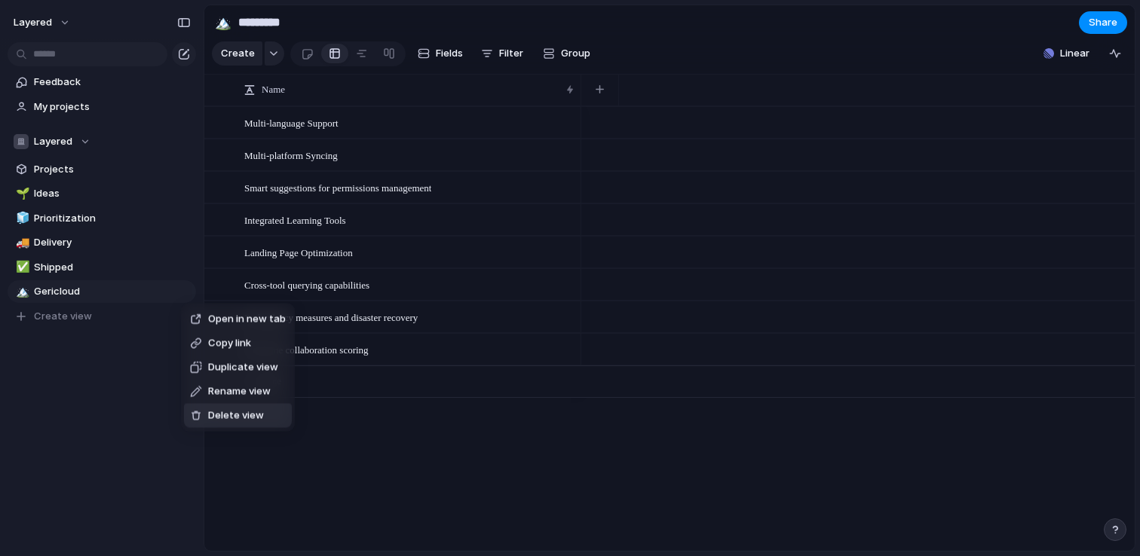
click at [259, 415] on span "Delete view" at bounding box center [236, 416] width 56 height 15
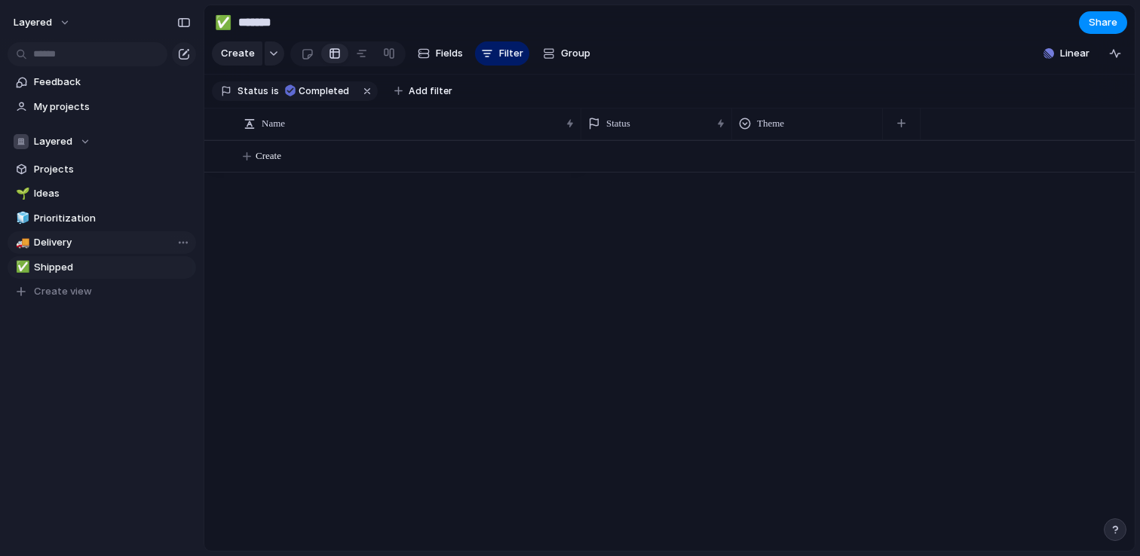
click at [124, 244] on span "Delivery" at bounding box center [112, 242] width 157 height 15
click at [122, 219] on span "Prioritization" at bounding box center [112, 218] width 157 height 15
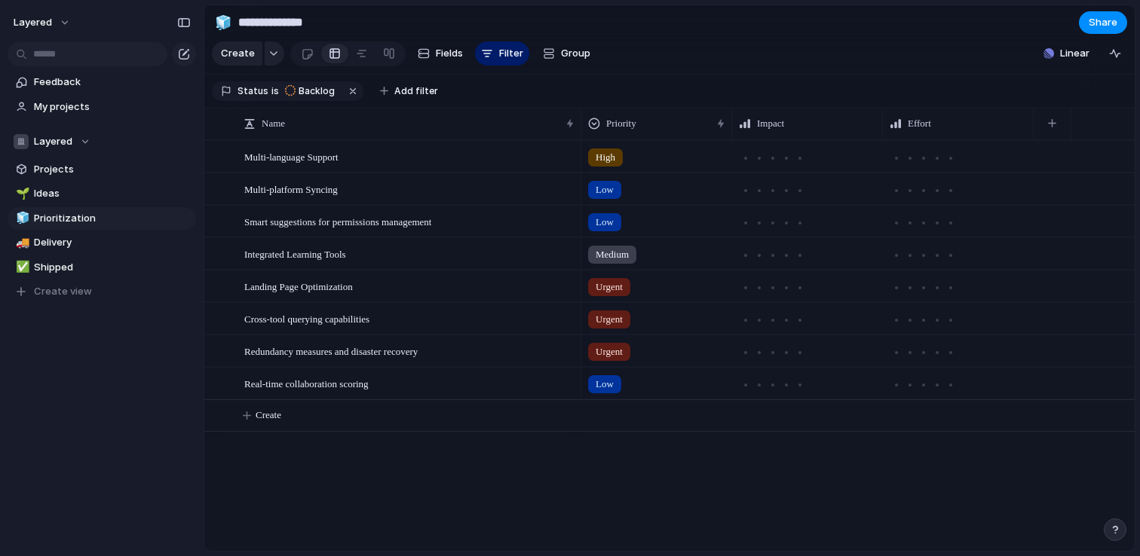
click at [118, 206] on div "🌱 Ideas 🧊 Prioritization 🚚 Delivery ✅ Shipped To pick up a draggable item, pres…" at bounding box center [102, 242] width 188 height 121
click at [92, 235] on span "Delivery" at bounding box center [112, 242] width 157 height 15
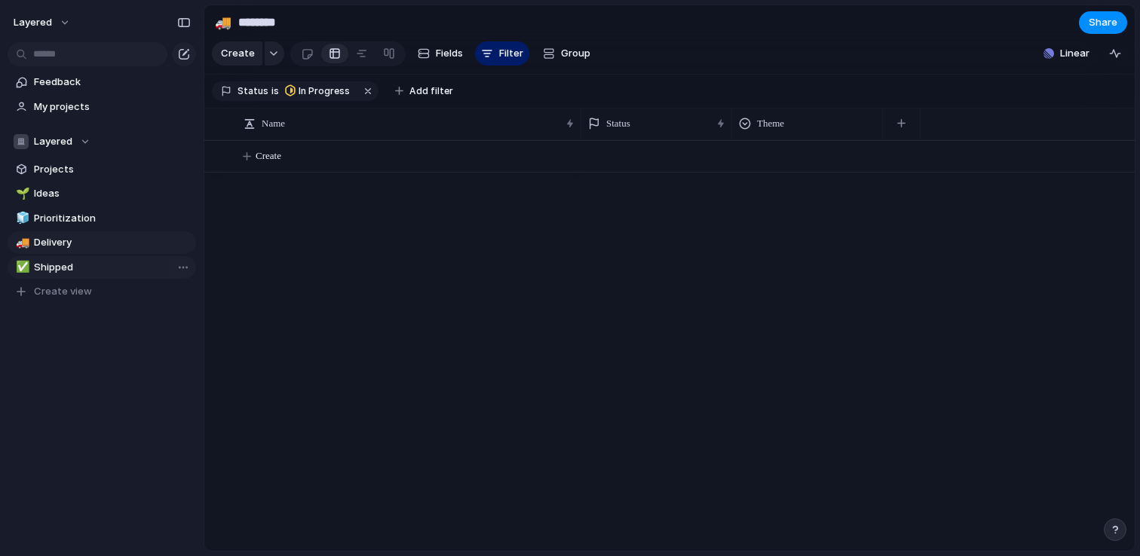
click at [87, 264] on span "Shipped" at bounding box center [112, 267] width 157 height 15
click at [87, 228] on link "🧊 Prioritization" at bounding box center [102, 218] width 188 height 23
type input "**********"
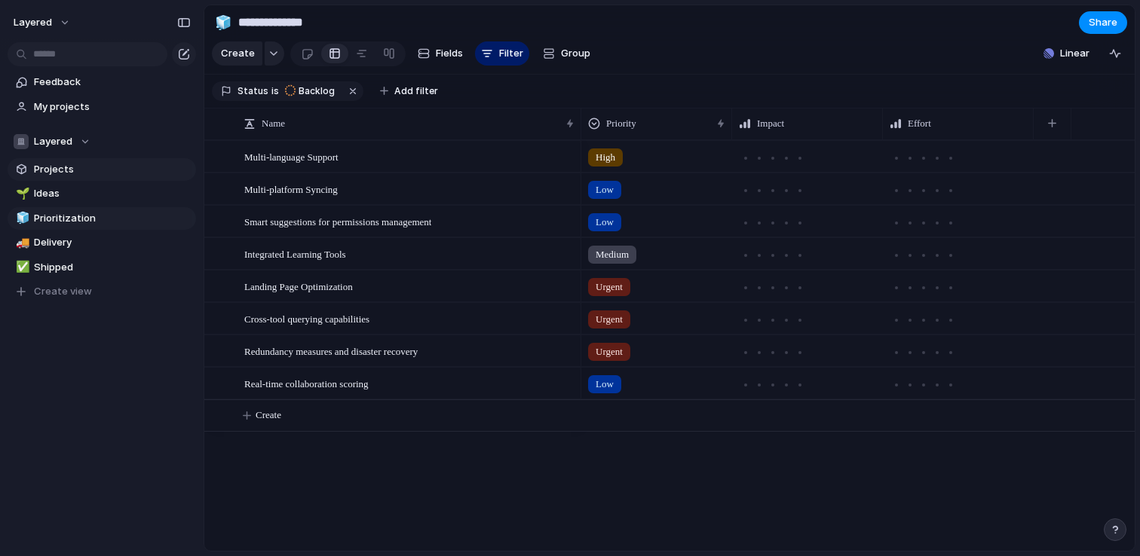
click at [81, 170] on span "Projects" at bounding box center [112, 169] width 157 height 15
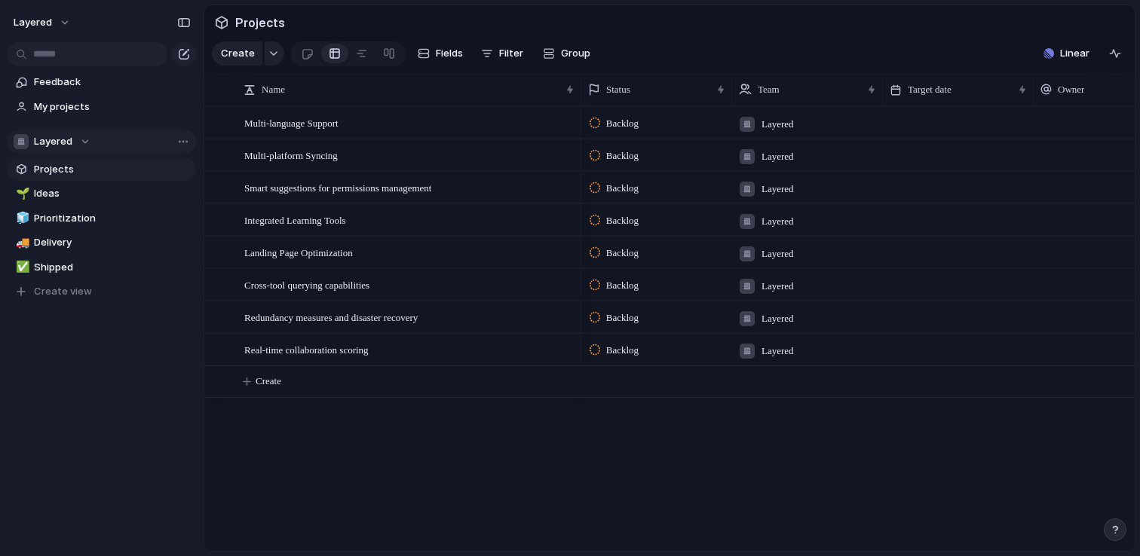
click at [81, 142] on div "Layered" at bounding box center [52, 141] width 77 height 15
click at [75, 228] on span "Create new team" at bounding box center [79, 227] width 84 height 15
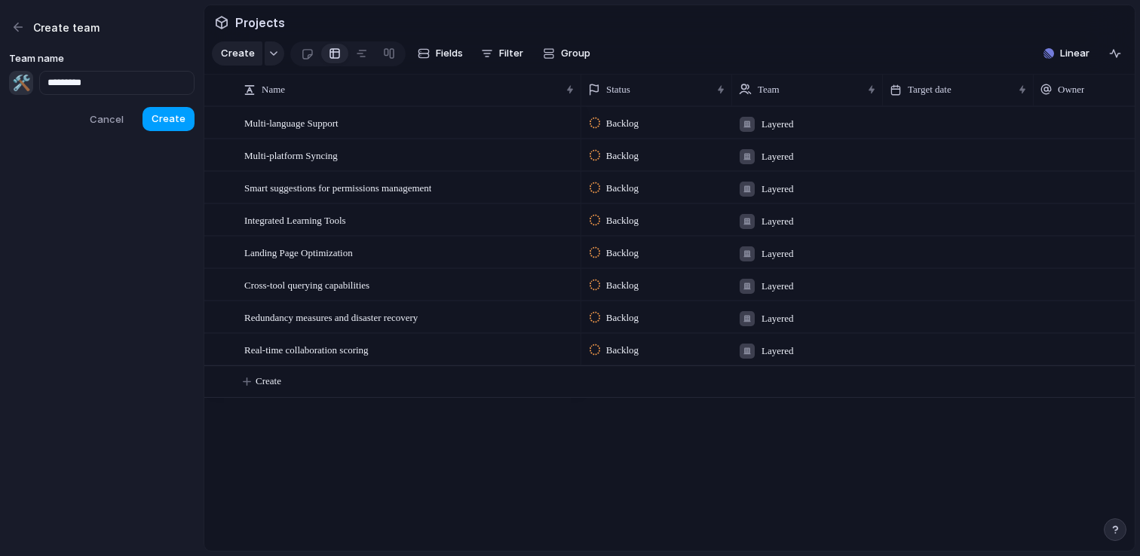
type input "*********"
click at [177, 123] on span "Create" at bounding box center [168, 119] width 34 height 15
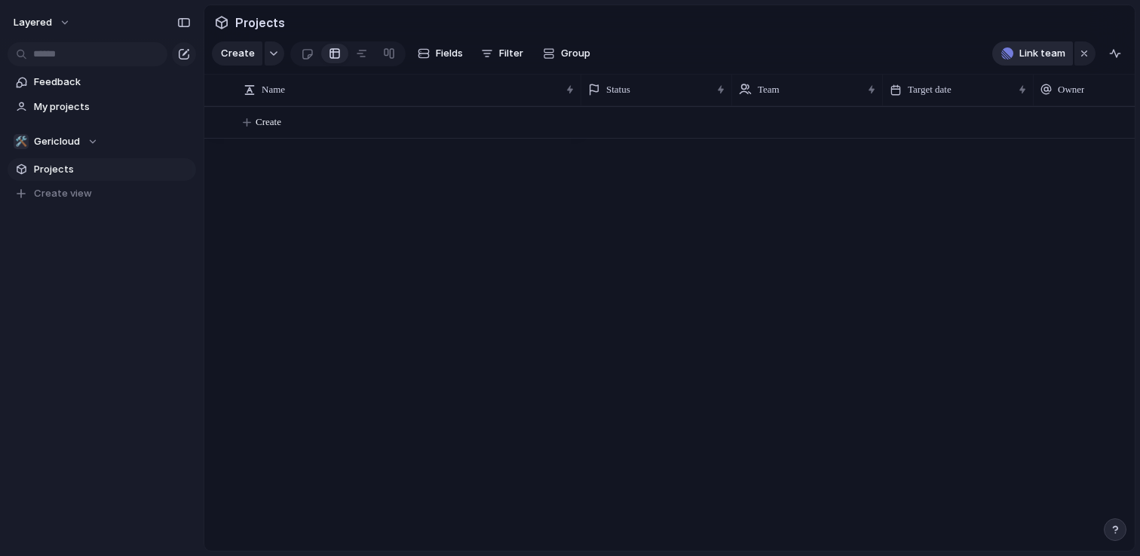
click at [1048, 59] on span "Link team" at bounding box center [1042, 53] width 46 height 15
click at [828, 168] on div "Layered" at bounding box center [570, 278] width 1140 height 556
click at [88, 134] on div "🛠️ Gericloud" at bounding box center [56, 141] width 84 height 15
click at [389, 262] on div "Layered 🛠️ Gericloud Create new team" at bounding box center [570, 278] width 1140 height 556
click at [283, 130] on button "Create" at bounding box center [688, 122] width 938 height 31
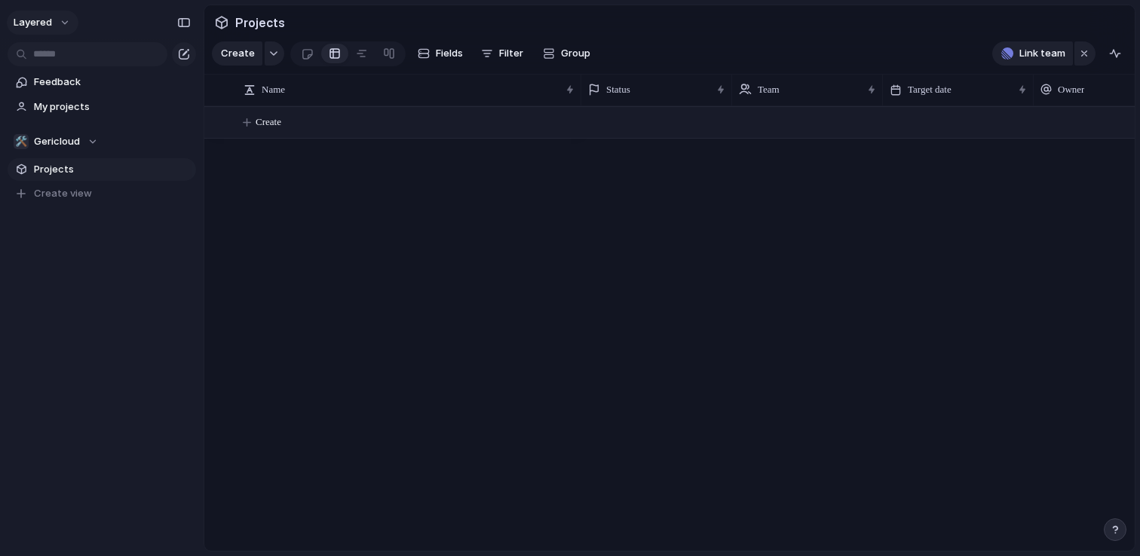
click at [56, 28] on button "layered" at bounding box center [43, 23] width 72 height 24
click at [54, 25] on div "Settings Invite members Change theme Sign out" at bounding box center [570, 278] width 1140 height 556
click at [92, 145] on div "🛠️ Gericloud" at bounding box center [56, 141] width 84 height 15
click at [355, 206] on div "Layered 🛠️ Gericloud Create new team" at bounding box center [570, 278] width 1140 height 556
click at [615, 126] on button "Create" at bounding box center [688, 122] width 938 height 31
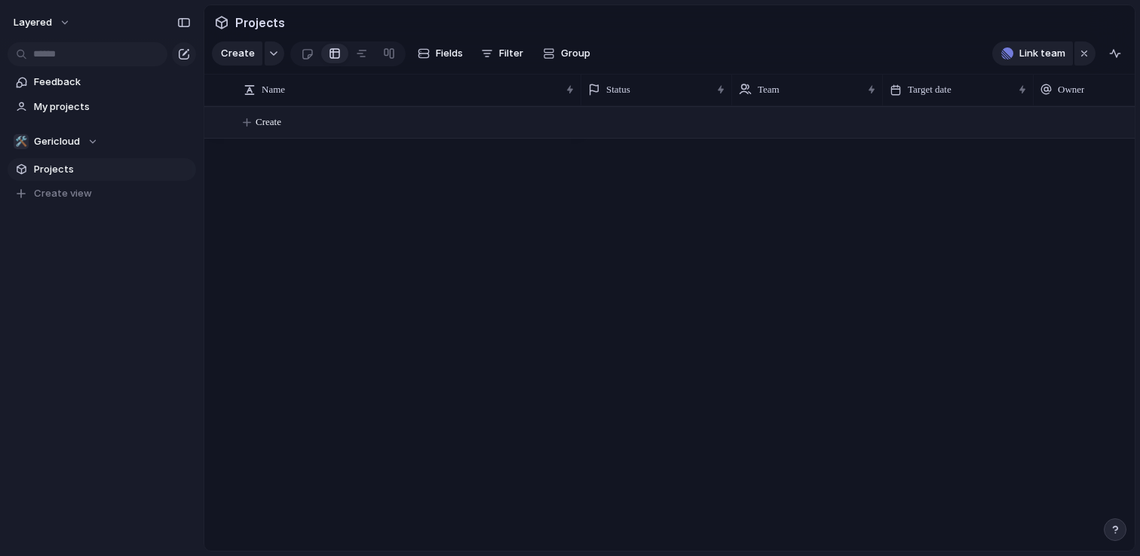
click at [317, 130] on button "Create" at bounding box center [688, 122] width 938 height 31
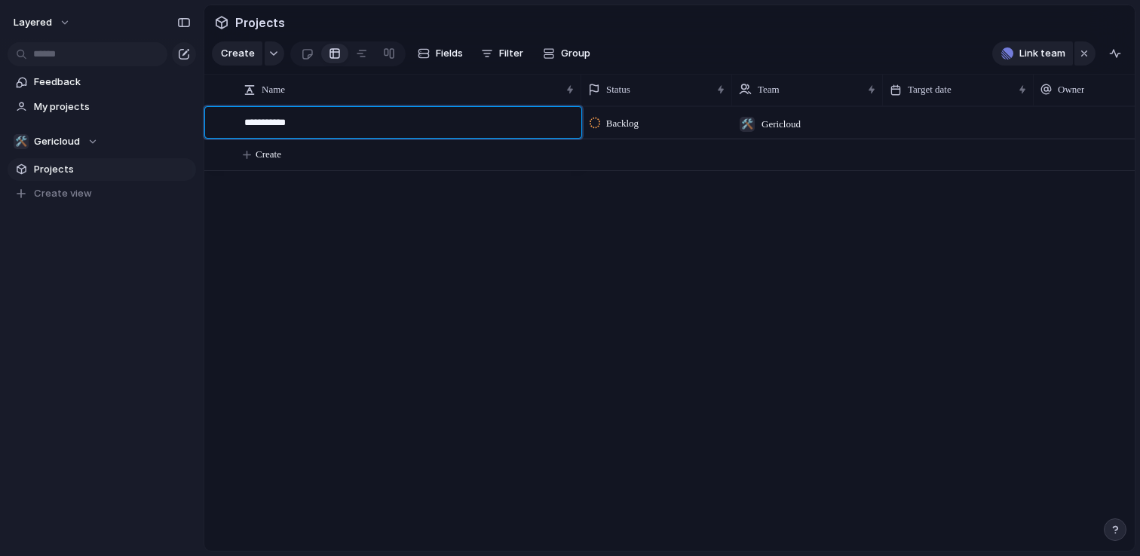
type textarea "**********"
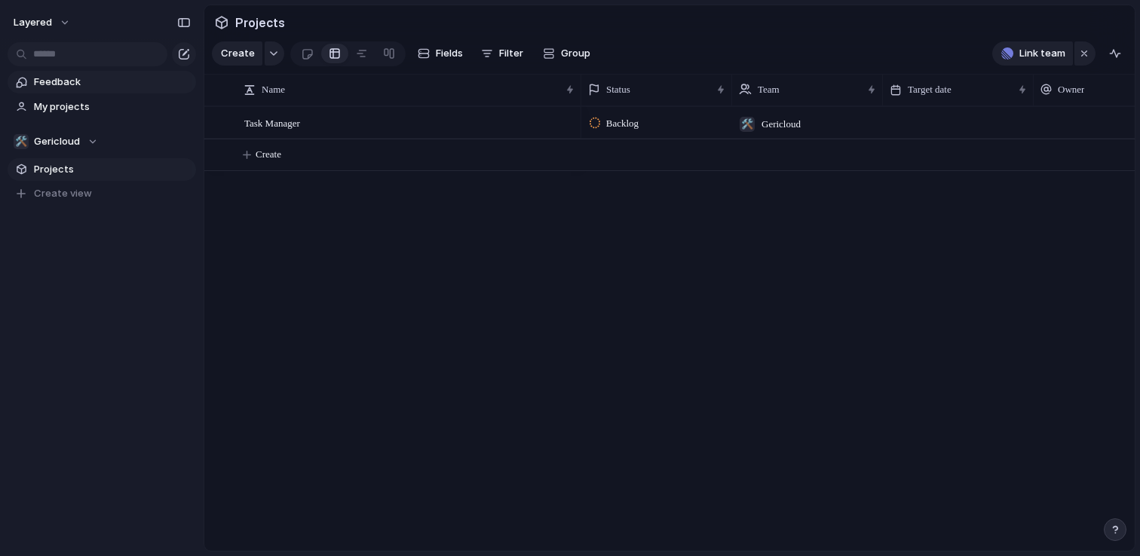
click at [78, 86] on span "Feedback" at bounding box center [112, 82] width 157 height 15
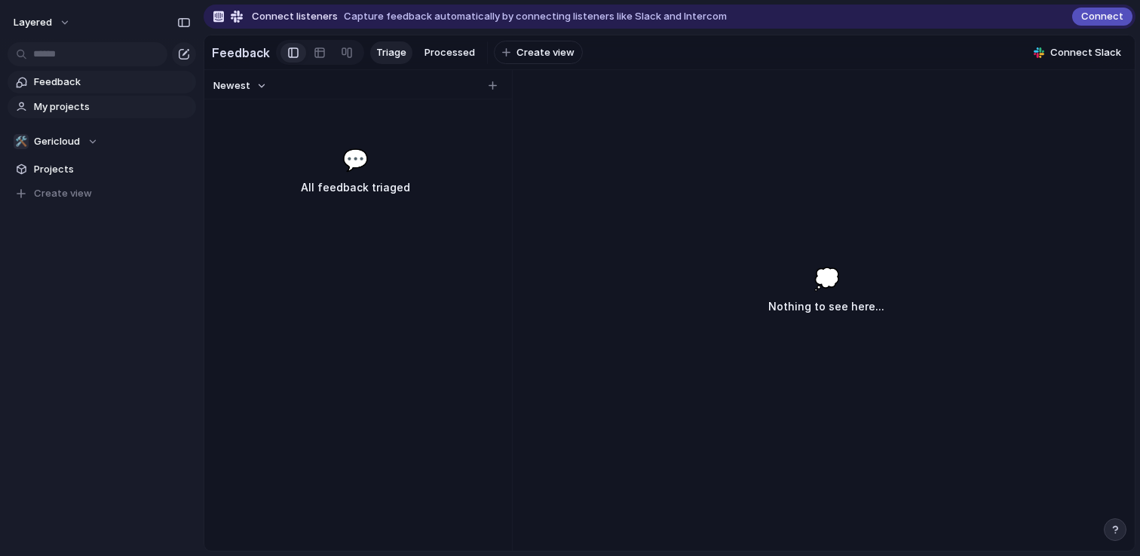
click at [78, 104] on span "My projects" at bounding box center [112, 106] width 157 height 15
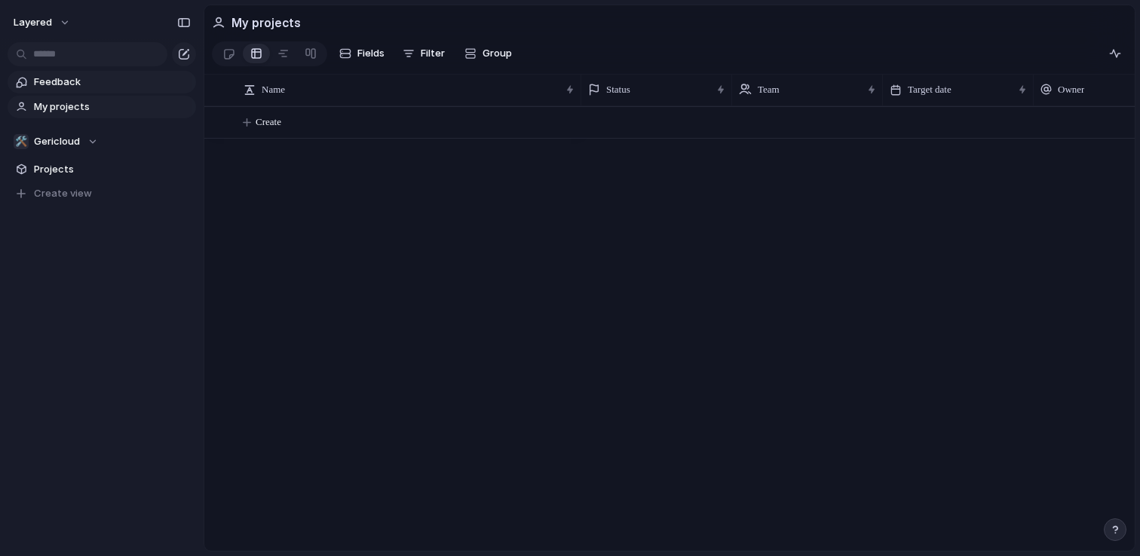
click at [72, 81] on span "Feedback" at bounding box center [112, 82] width 157 height 15
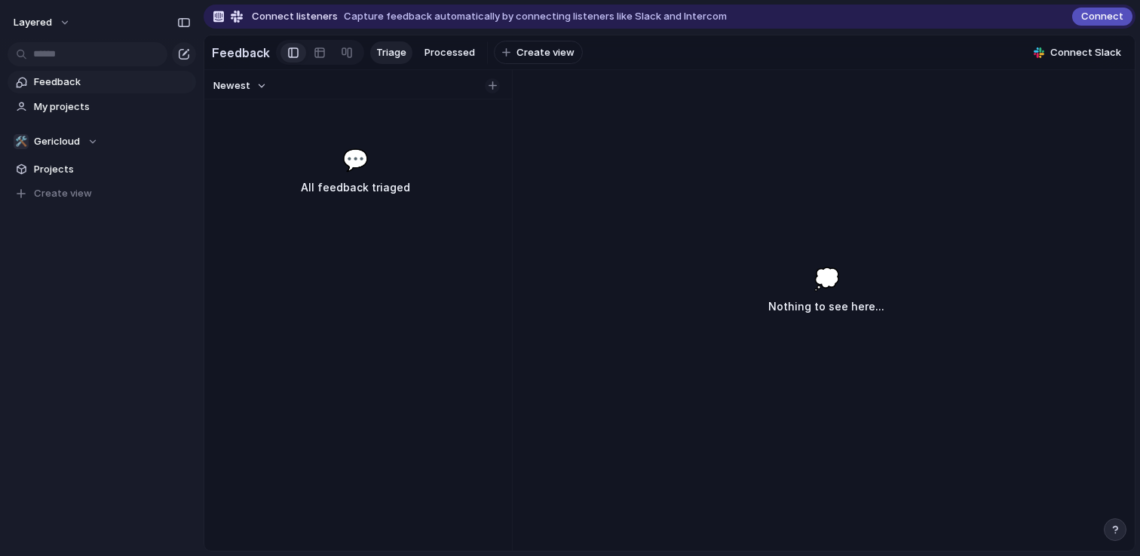
click at [495, 89] on div "button" at bounding box center [492, 85] width 8 height 8
type input "*"
type input "***"
type input "********"
type input "****"
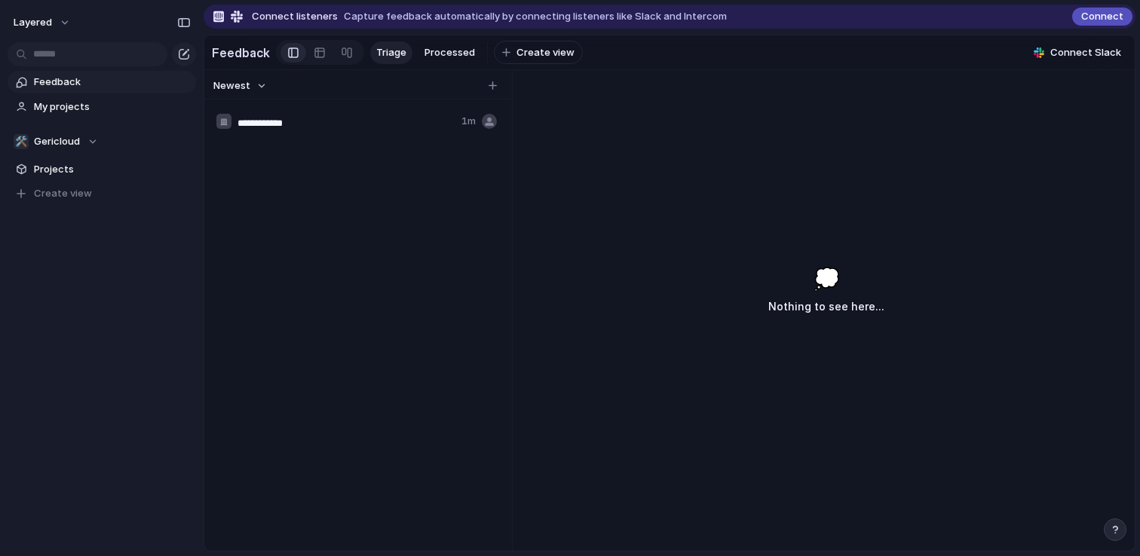
type input "**********"
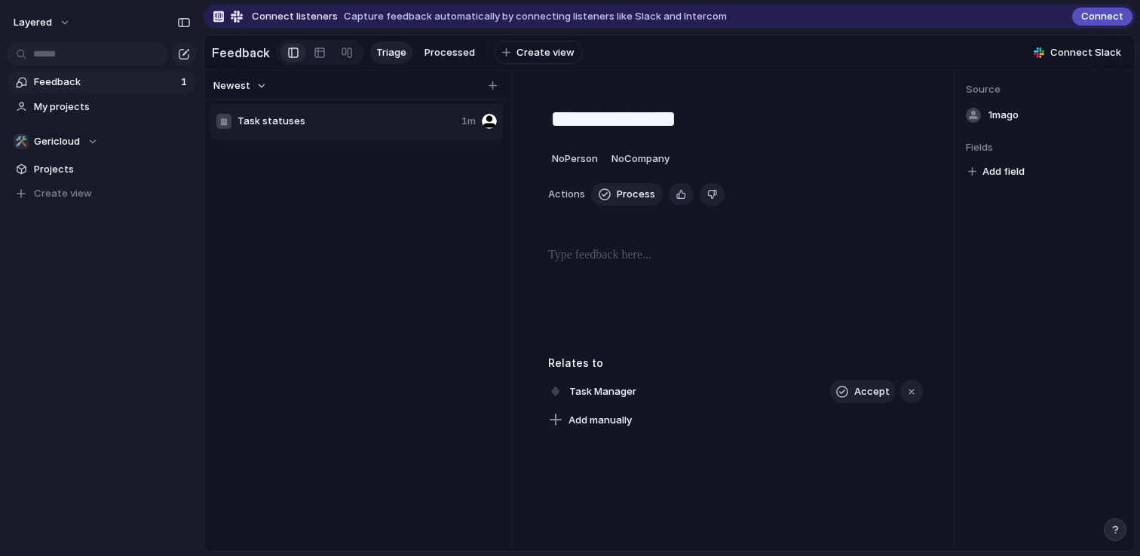
click at [748, 259] on p at bounding box center [735, 255] width 375 height 18
click at [850, 393] on button "Accept" at bounding box center [863, 392] width 66 height 24
click at [736, 271] on div at bounding box center [735, 294] width 375 height 96
click at [756, 285] on div at bounding box center [735, 294] width 375 height 96
click at [1019, 173] on span "Add field" at bounding box center [1003, 171] width 42 height 15
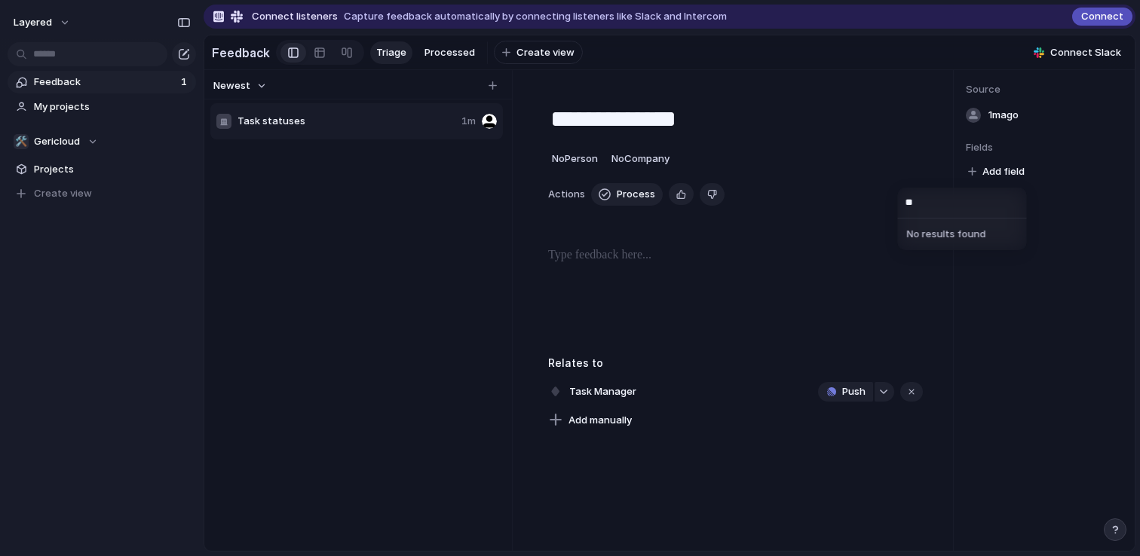
type input "***"
click at [764, 264] on div "No results found" at bounding box center [570, 278] width 1140 height 556
click at [677, 248] on p at bounding box center [735, 255] width 375 height 18
click at [626, 191] on span "Process" at bounding box center [636, 194] width 38 height 15
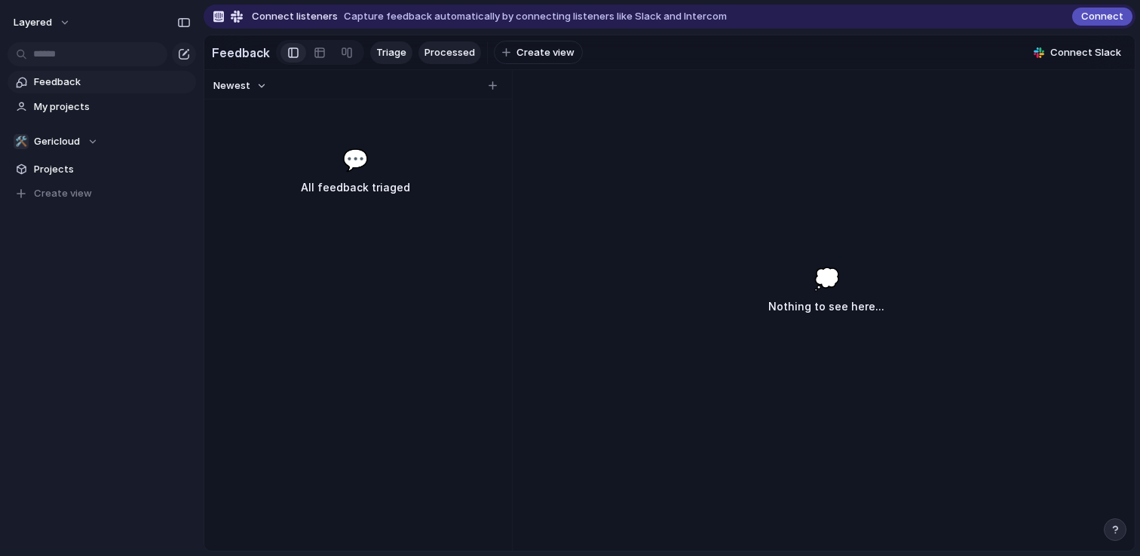
click at [443, 53] on span "Processed" at bounding box center [449, 52] width 50 height 15
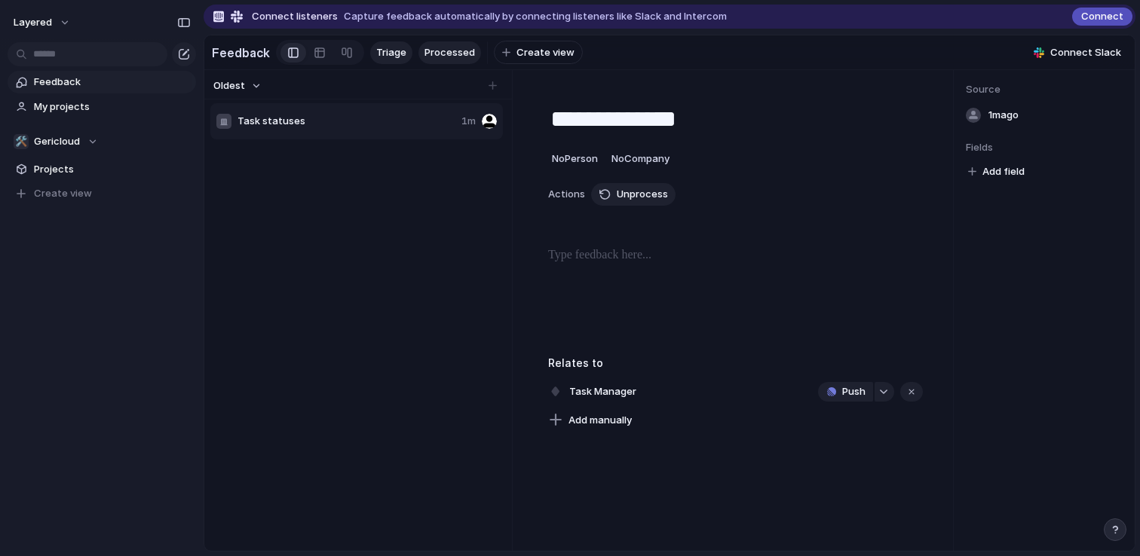
click at [377, 48] on span "Triage" at bounding box center [391, 52] width 30 height 15
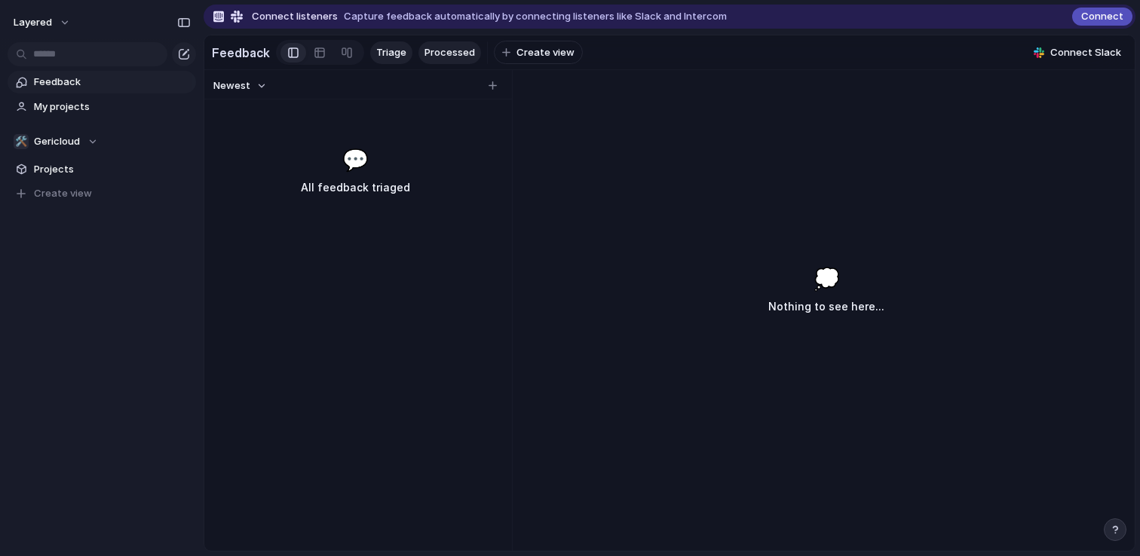
click at [432, 51] on span "Processed" at bounding box center [449, 52] width 50 height 15
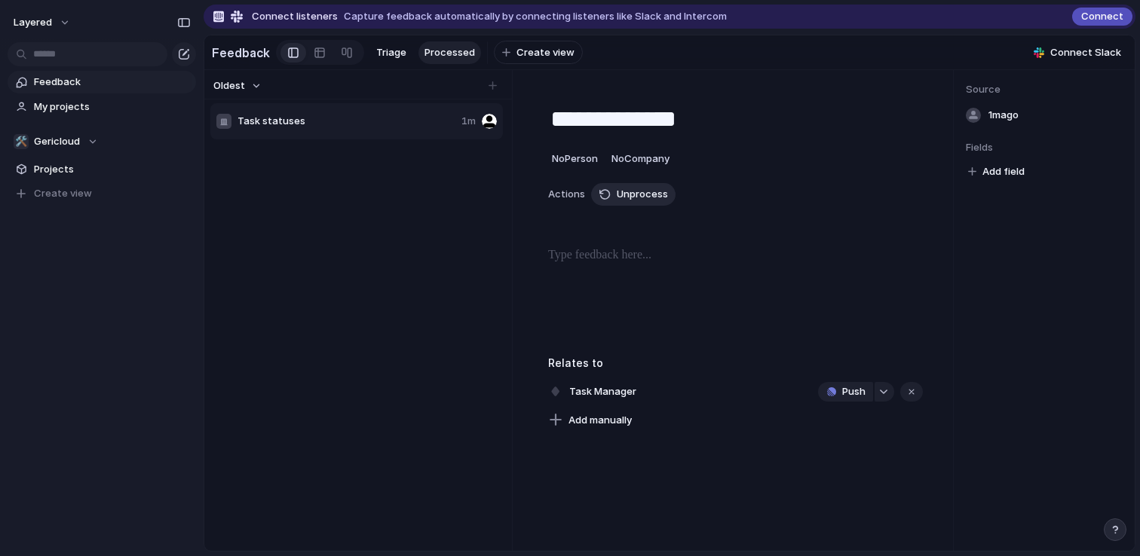
click at [644, 194] on span "Unprocess" at bounding box center [642, 194] width 51 height 15
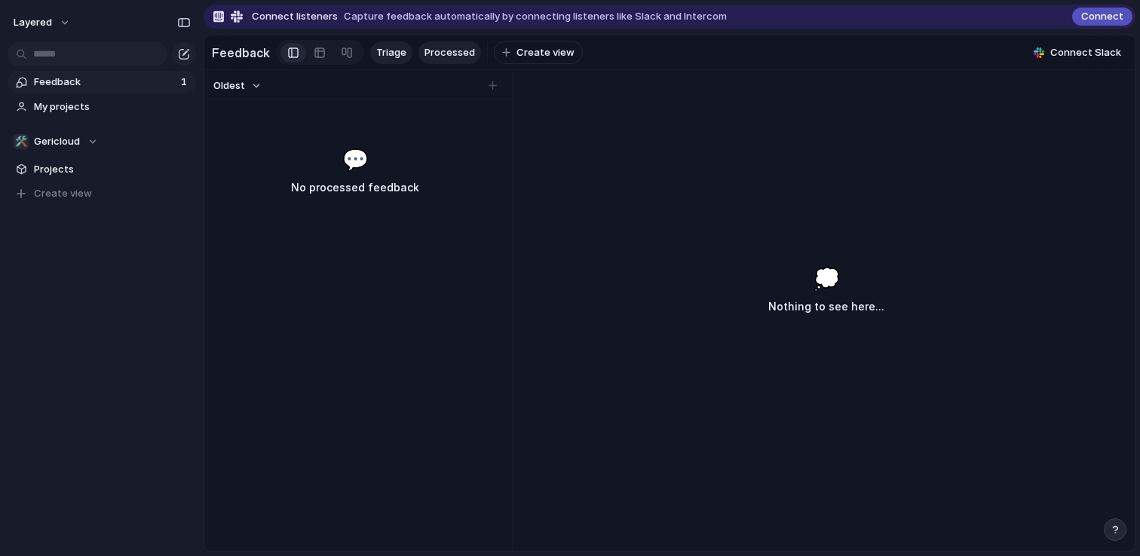
click at [387, 62] on link "Triage" at bounding box center [391, 52] width 42 height 23
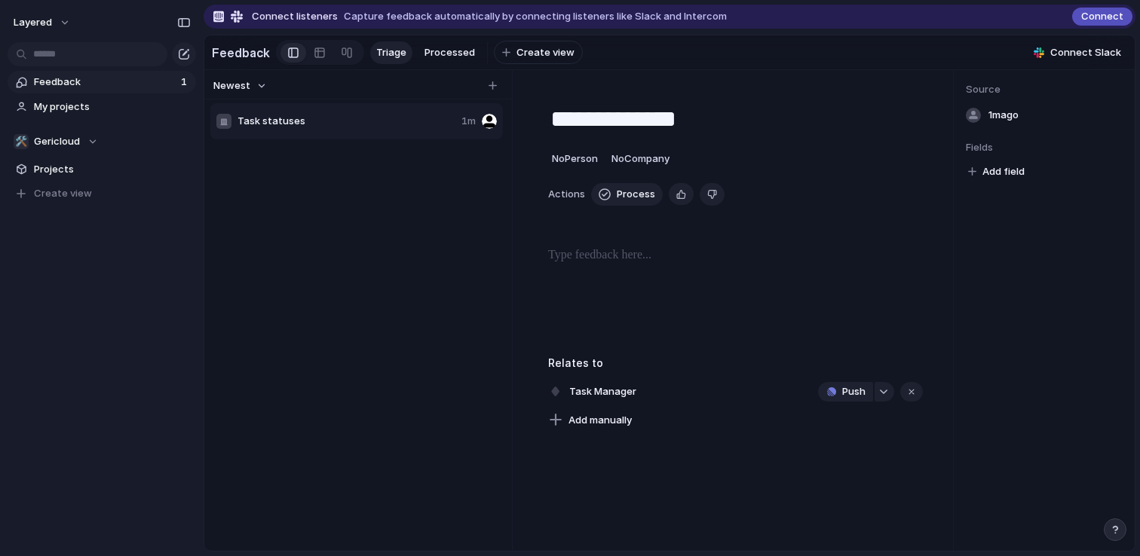
click at [385, 56] on span "Triage" at bounding box center [391, 52] width 30 height 15
click at [314, 41] on div at bounding box center [320, 53] width 12 height 24
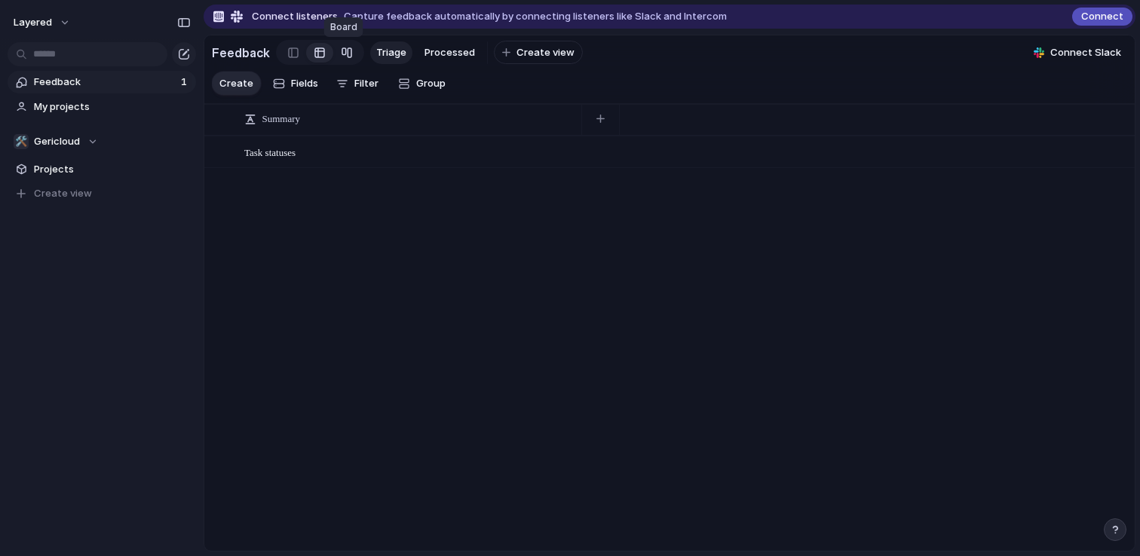
click at [342, 52] on div at bounding box center [347, 53] width 12 height 24
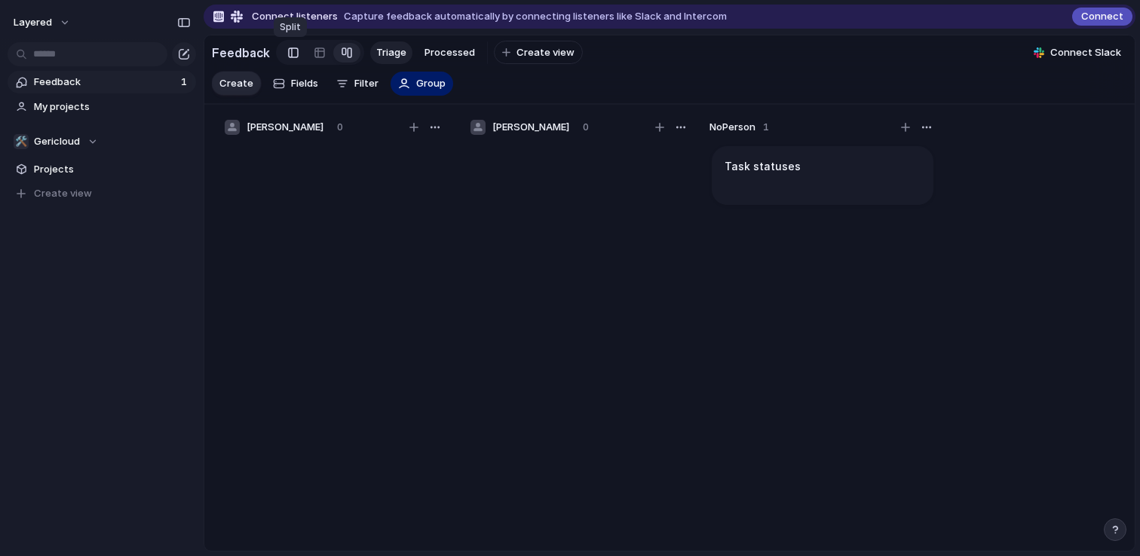
click at [289, 54] on div at bounding box center [293, 52] width 11 height 23
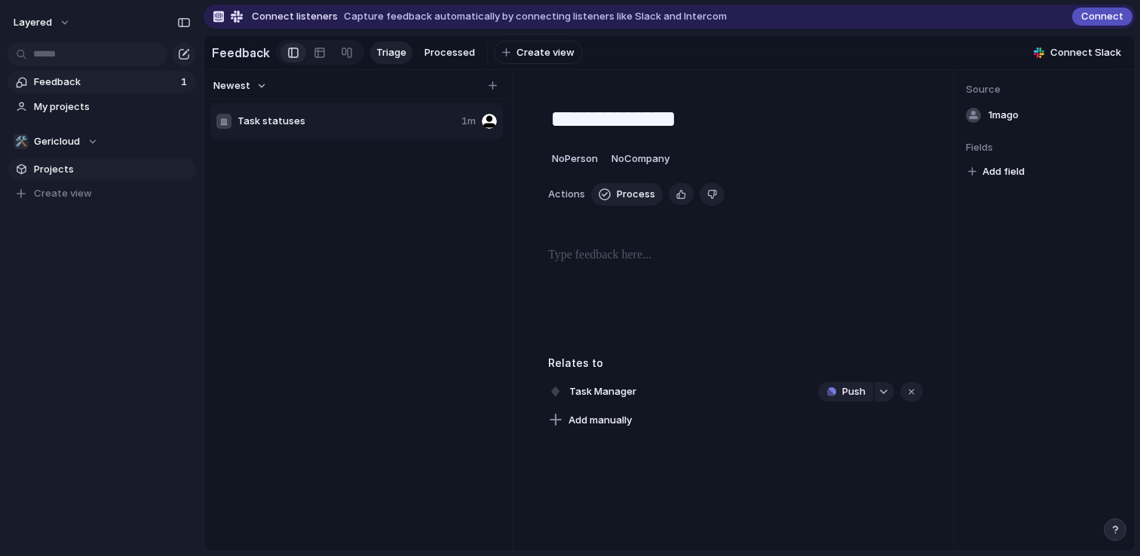
click at [112, 161] on link "Projects" at bounding box center [102, 169] width 188 height 23
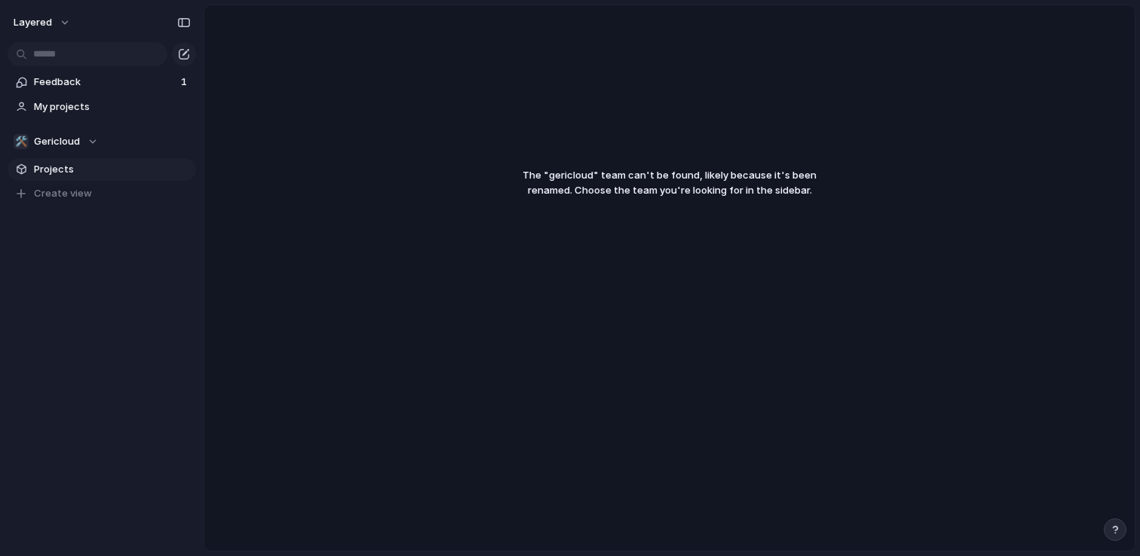
click at [109, 167] on span "Projects" at bounding box center [112, 169] width 157 height 15
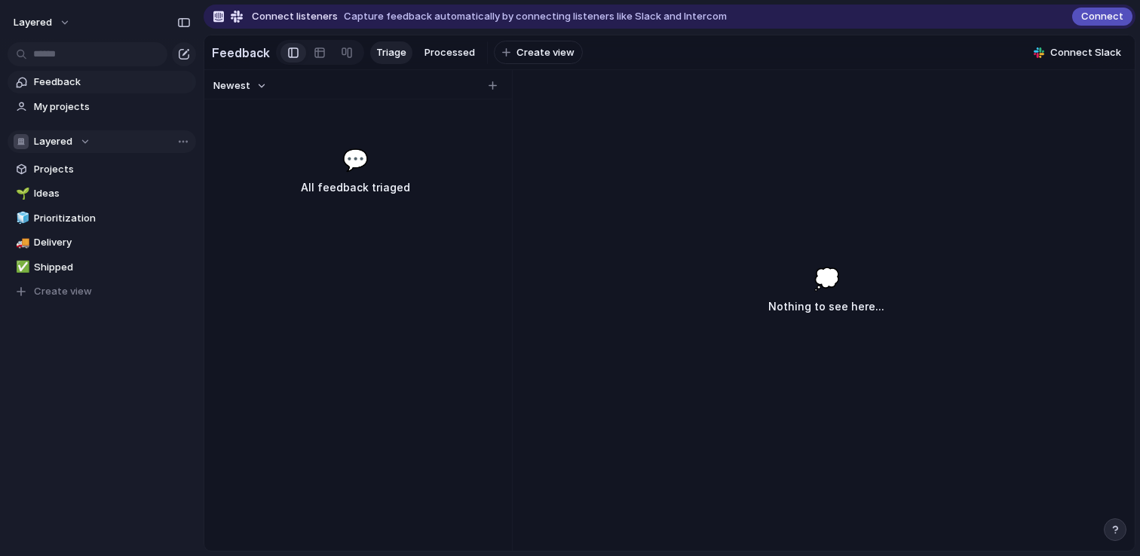
click at [82, 140] on div "Layered" at bounding box center [52, 141] width 77 height 15
click at [84, 229] on span "Gericloud" at bounding box center [70, 228] width 46 height 15
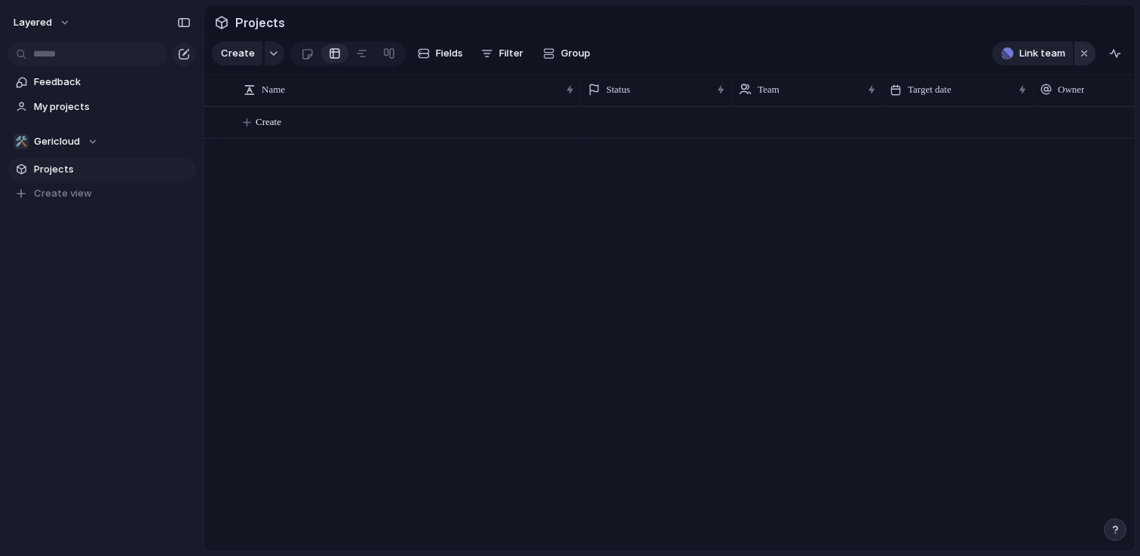
click at [1085, 55] on div "button" at bounding box center [1084, 53] width 12 height 18
click at [42, 20] on span "layered" at bounding box center [33, 22] width 38 height 15
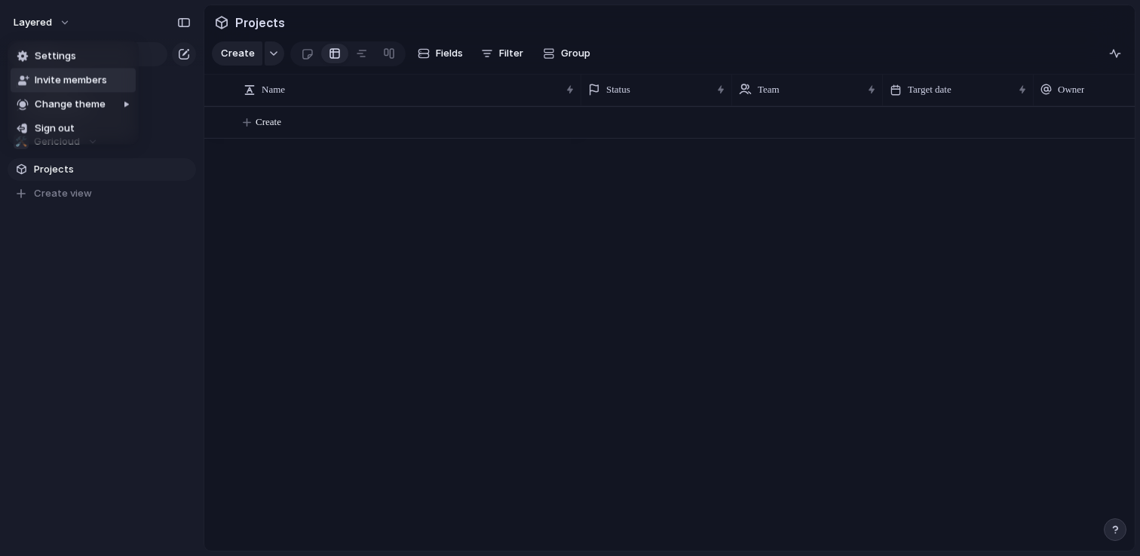
click at [113, 81] on li "Invite members" at bounding box center [73, 81] width 125 height 24
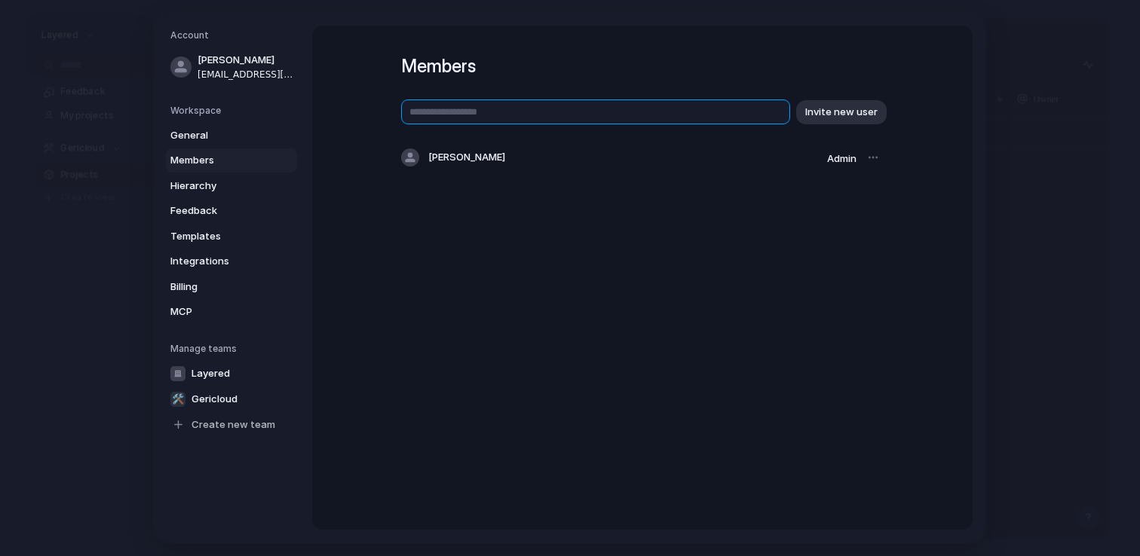
click at [532, 124] on input "text" at bounding box center [595, 111] width 389 height 25
type input "**********"
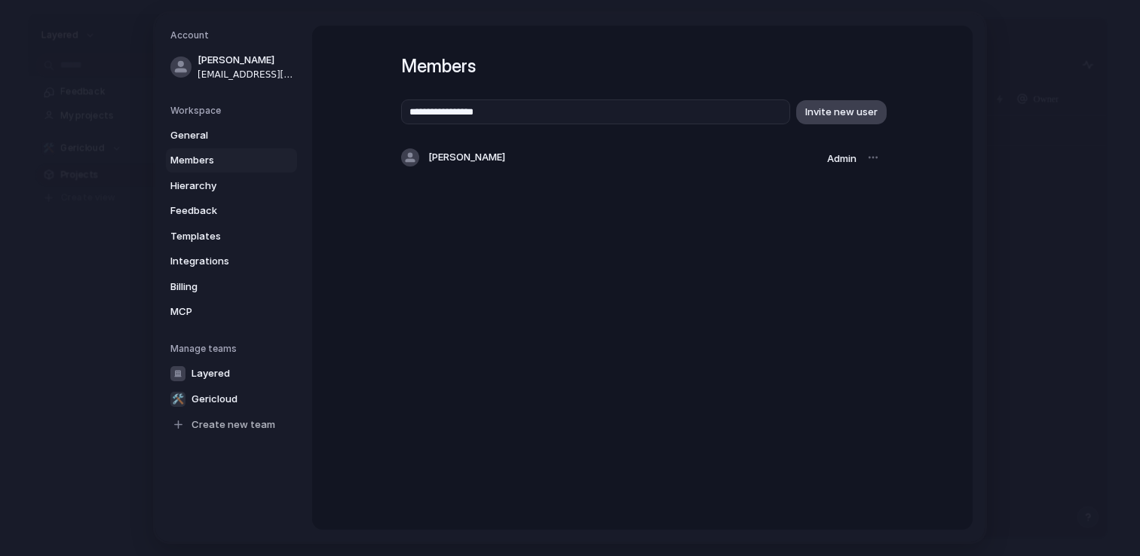
click at [855, 107] on span "Invite new user" at bounding box center [841, 112] width 72 height 15
click at [827, 189] on span "Contributor" at bounding box center [806, 189] width 57 height 15
click at [787, 309] on div "Admin Contributor" at bounding box center [570, 278] width 1140 height 556
click at [878, 188] on button "button" at bounding box center [872, 188] width 21 height 21
click at [966, 183] on div "Remove from workspace" at bounding box center [570, 278] width 1140 height 556
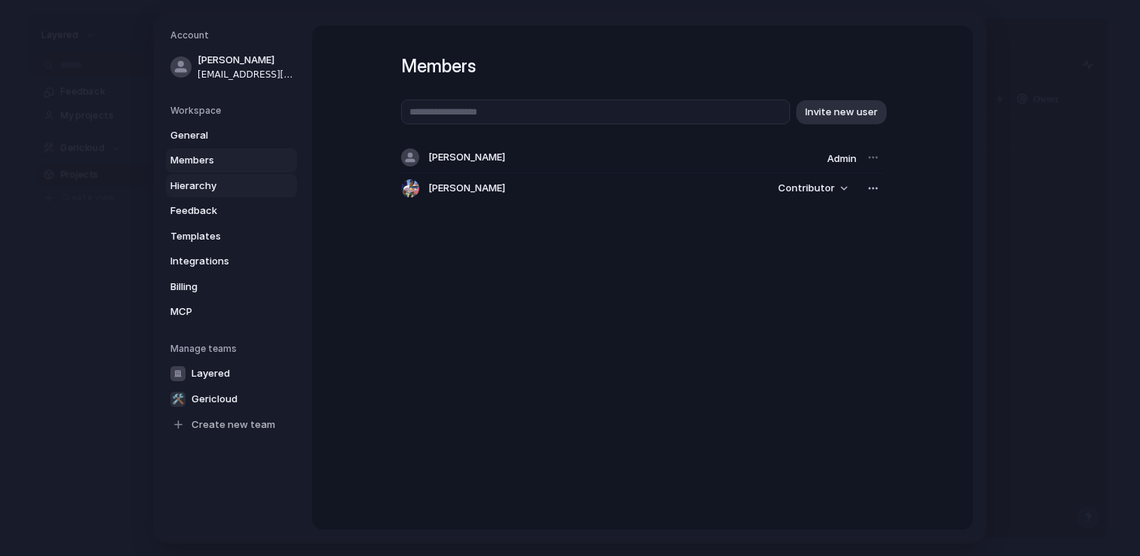
click at [259, 179] on span "Hierarchy" at bounding box center [218, 186] width 96 height 15
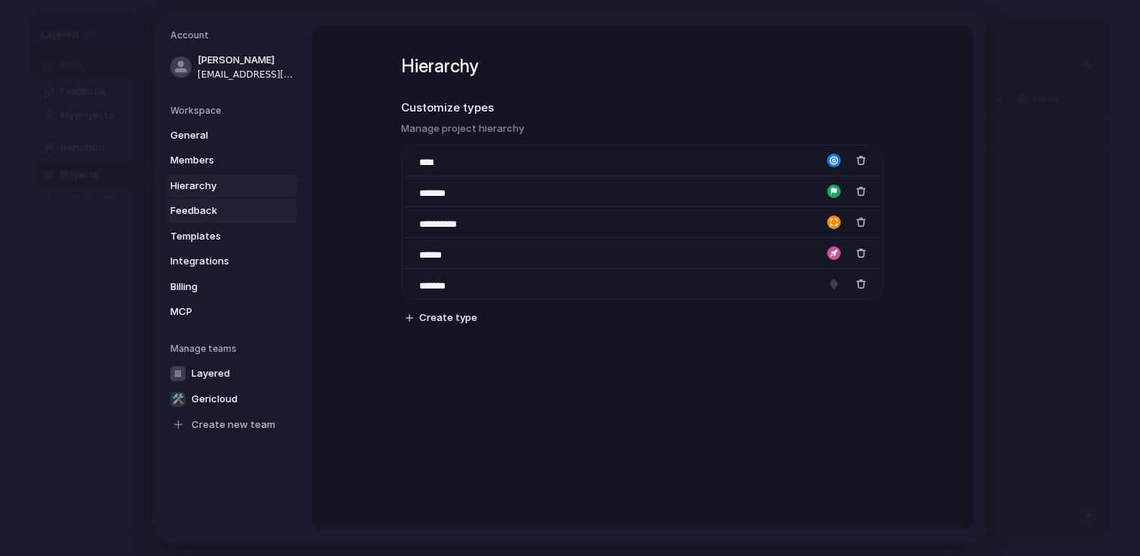
click at [227, 207] on span "Feedback" at bounding box center [218, 211] width 96 height 15
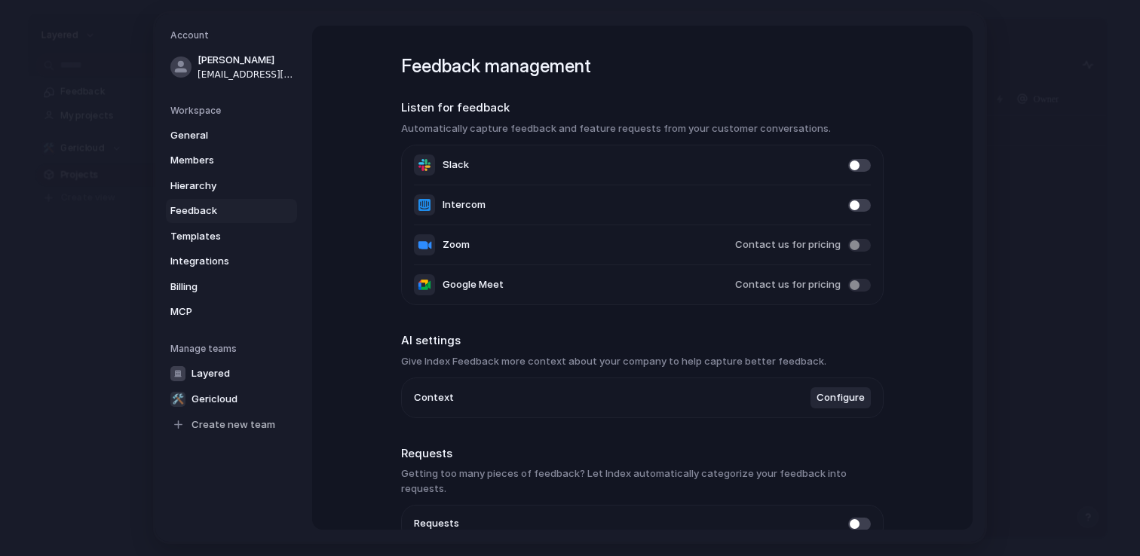
click at [222, 201] on link "Feedback" at bounding box center [231, 211] width 131 height 24
click at [222, 190] on span "Hierarchy" at bounding box center [218, 186] width 96 height 15
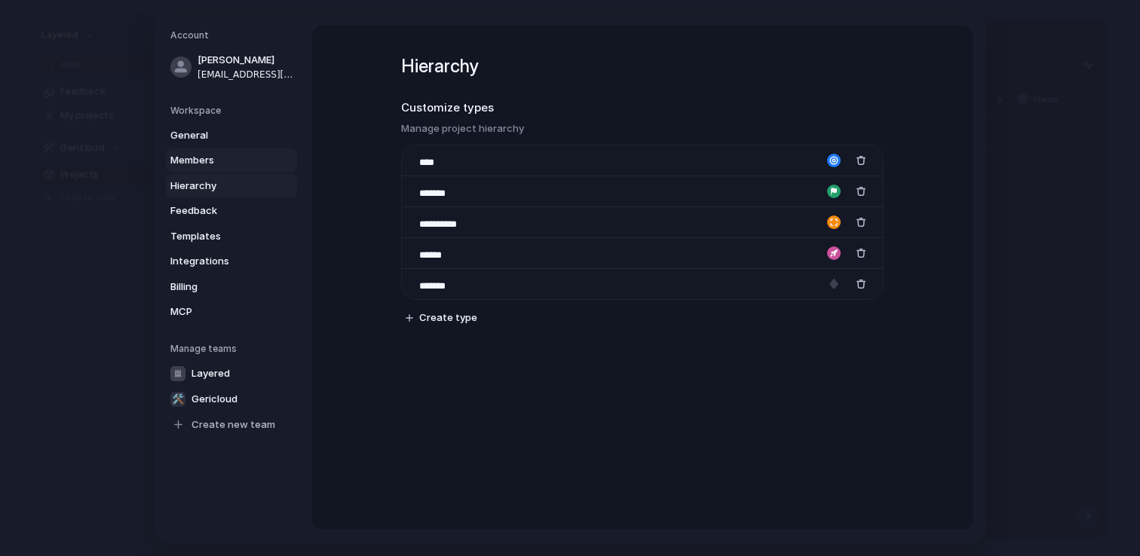
click at [224, 159] on span "Members" at bounding box center [218, 160] width 96 height 15
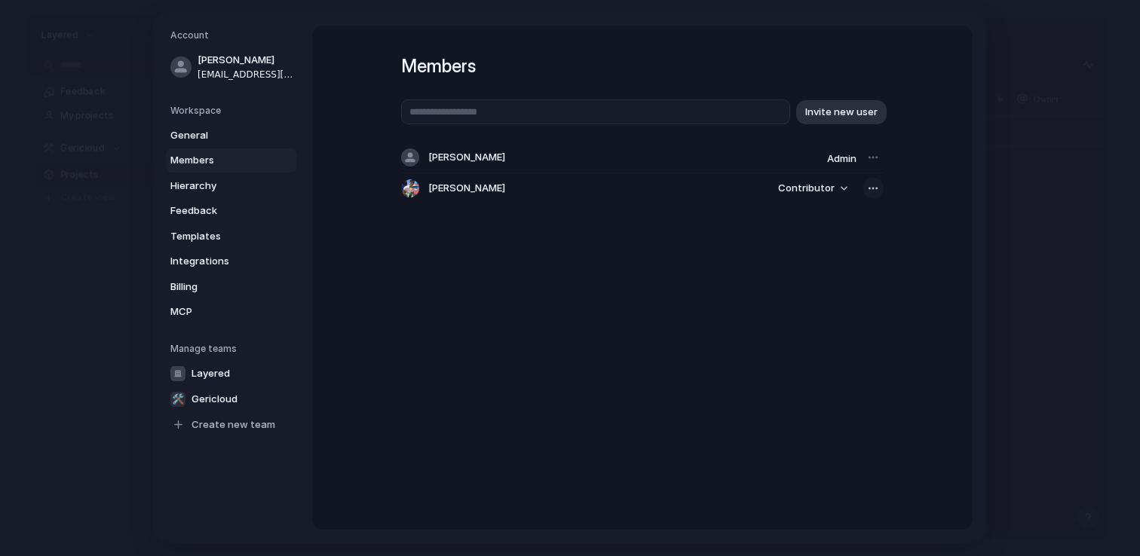
click at [876, 191] on div "button" at bounding box center [873, 188] width 12 height 12
click at [854, 217] on span "Remove from workspace" at bounding box center [816, 221] width 118 height 15
click at [209, 255] on span "Integrations" at bounding box center [218, 261] width 96 height 15
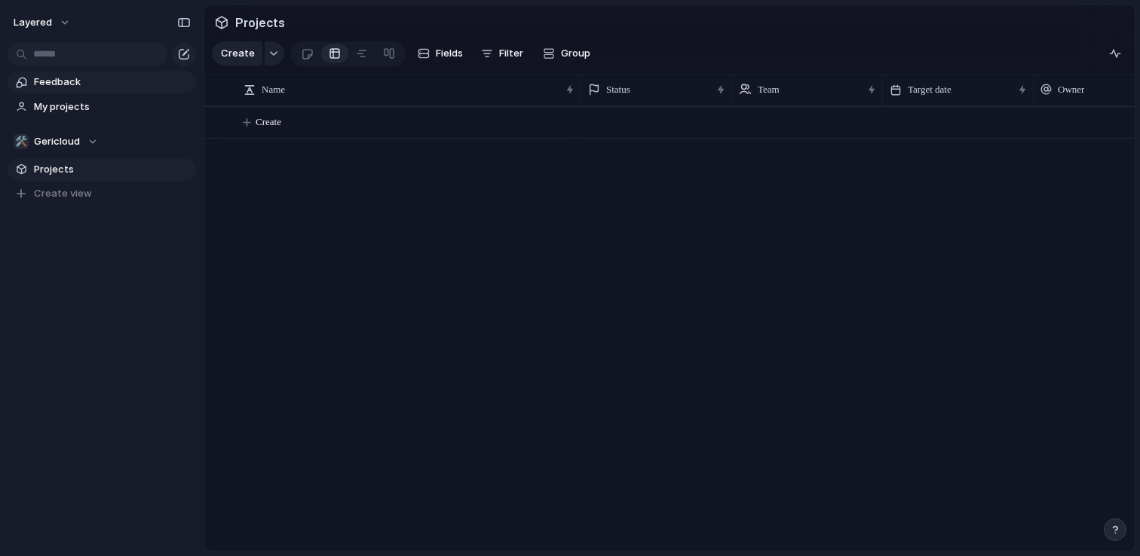
click at [114, 81] on span "Feedback" at bounding box center [112, 82] width 157 height 15
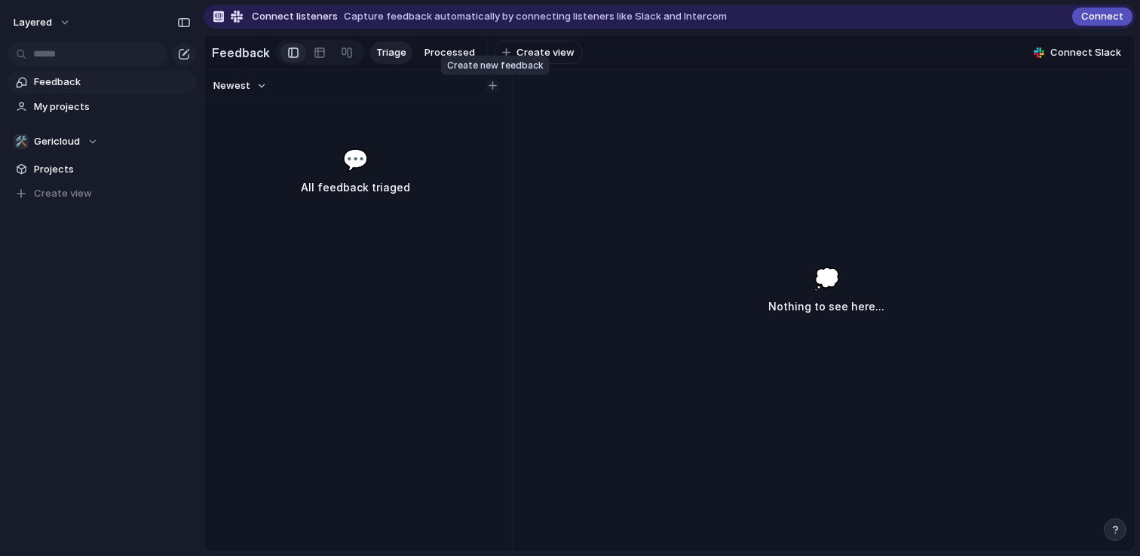
click at [492, 86] on div "button" at bounding box center [492, 85] width 8 height 8
click at [559, 153] on div "Newest 💬 All feedback triaged 💭 Nothing to see here..." at bounding box center [669, 310] width 930 height 481
click at [1110, 22] on span "Connect" at bounding box center [1102, 16] width 42 height 15
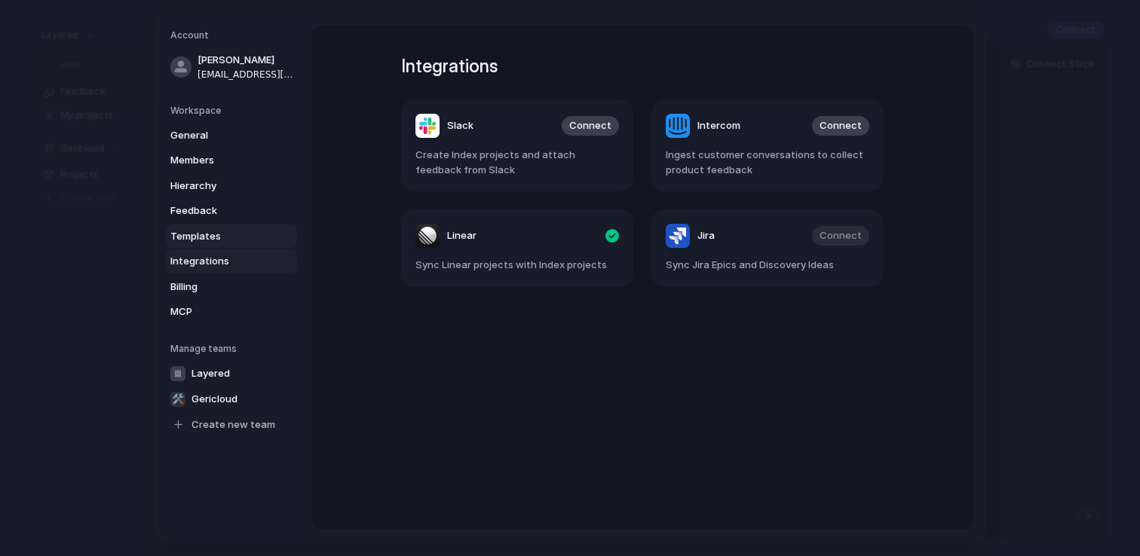
click at [184, 243] on link "Templates" at bounding box center [231, 237] width 131 height 24
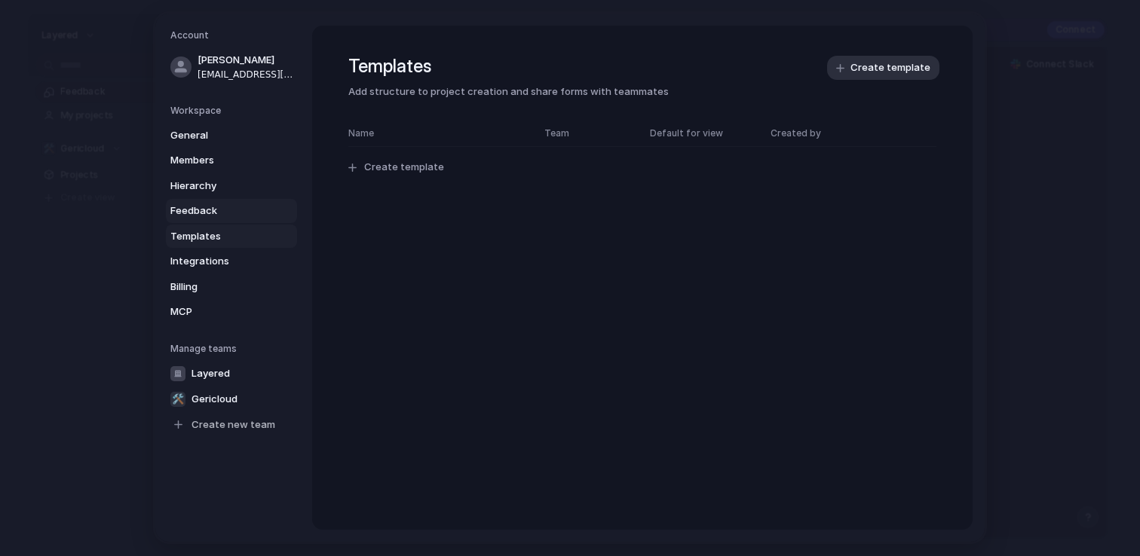
click at [197, 205] on span "Feedback" at bounding box center [218, 211] width 96 height 15
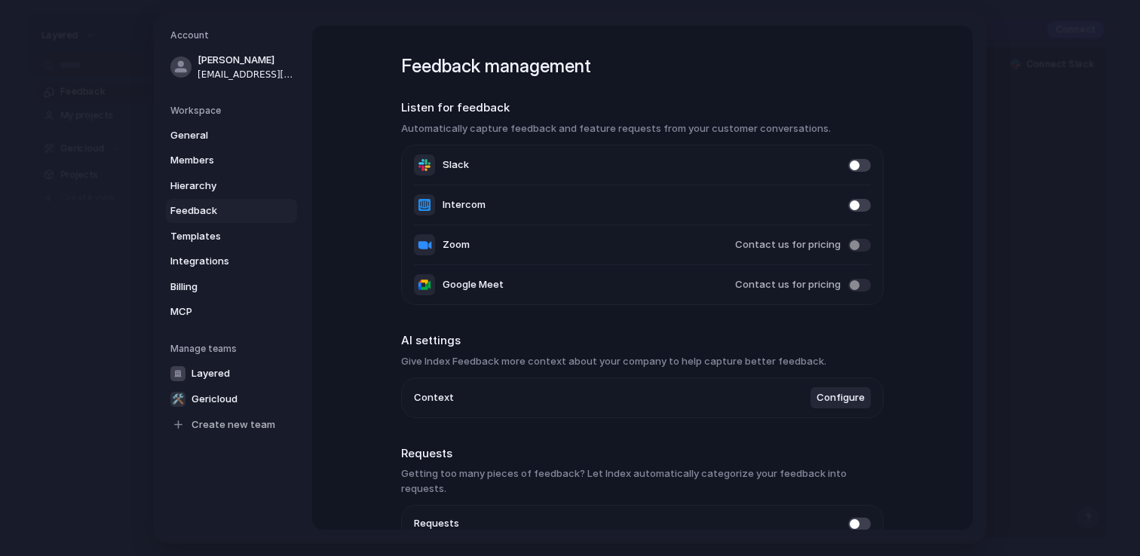
click at [859, 164] on span at bounding box center [859, 165] width 23 height 13
click at [860, 286] on span at bounding box center [859, 285] width 23 height 13
click at [830, 401] on span "Configure" at bounding box center [840, 397] width 48 height 15
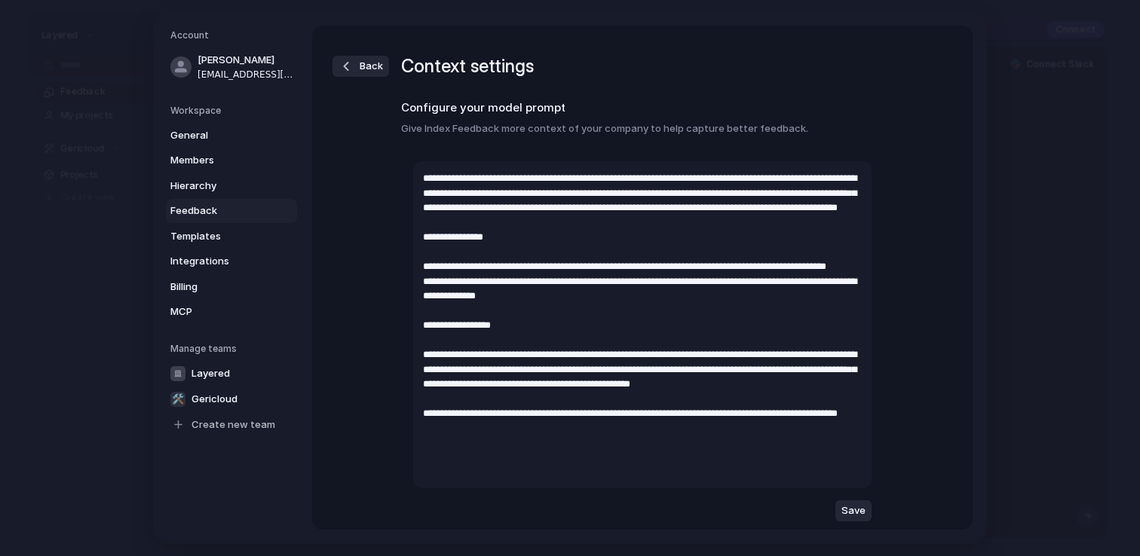
click at [347, 65] on div "button" at bounding box center [345, 66] width 15 height 15
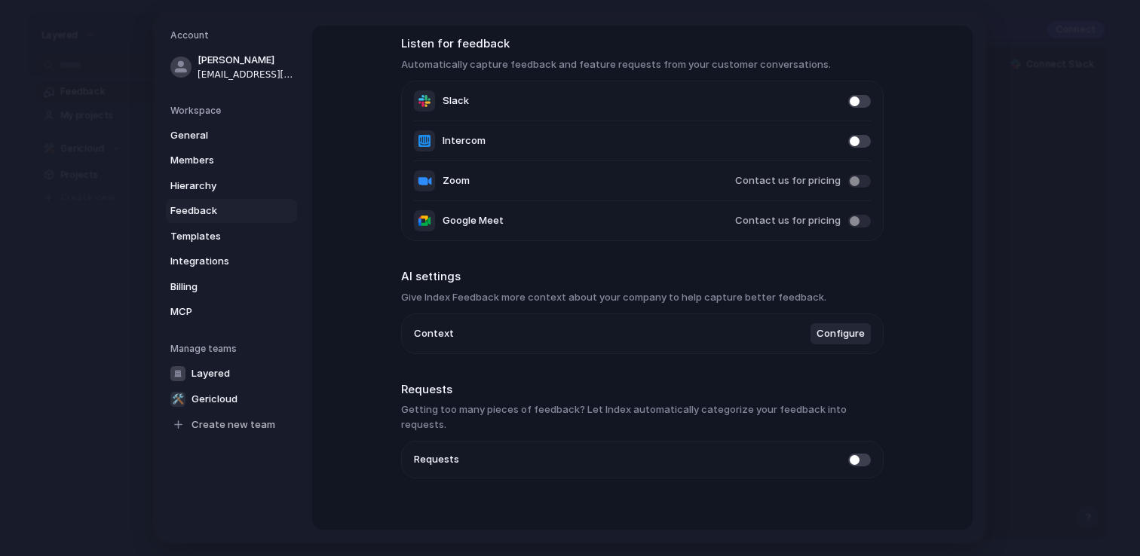
scroll to position [69, 0]
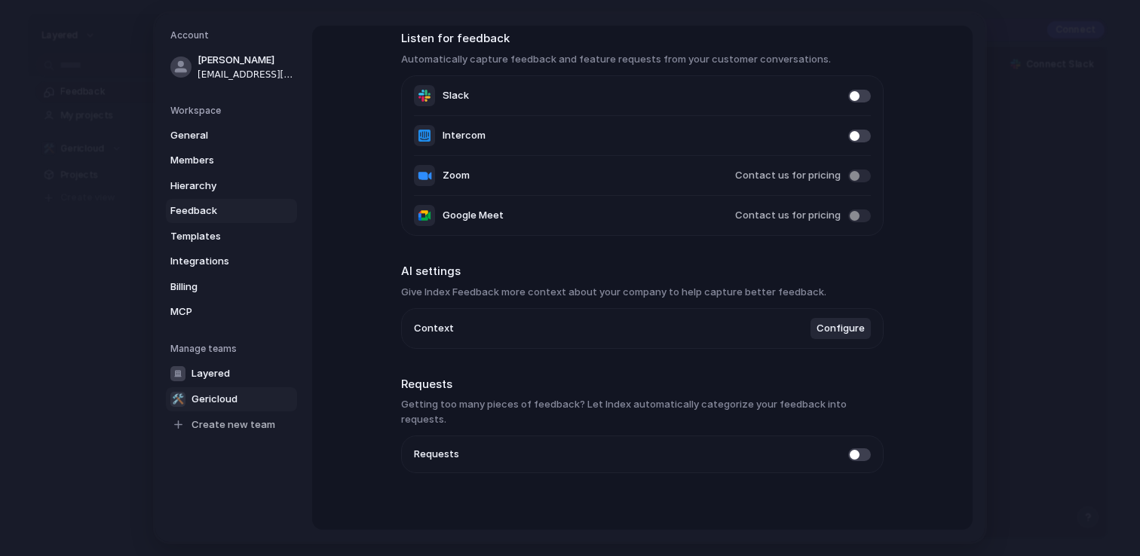
click at [225, 407] on link "🛠️ Gericloud" at bounding box center [231, 399] width 131 height 24
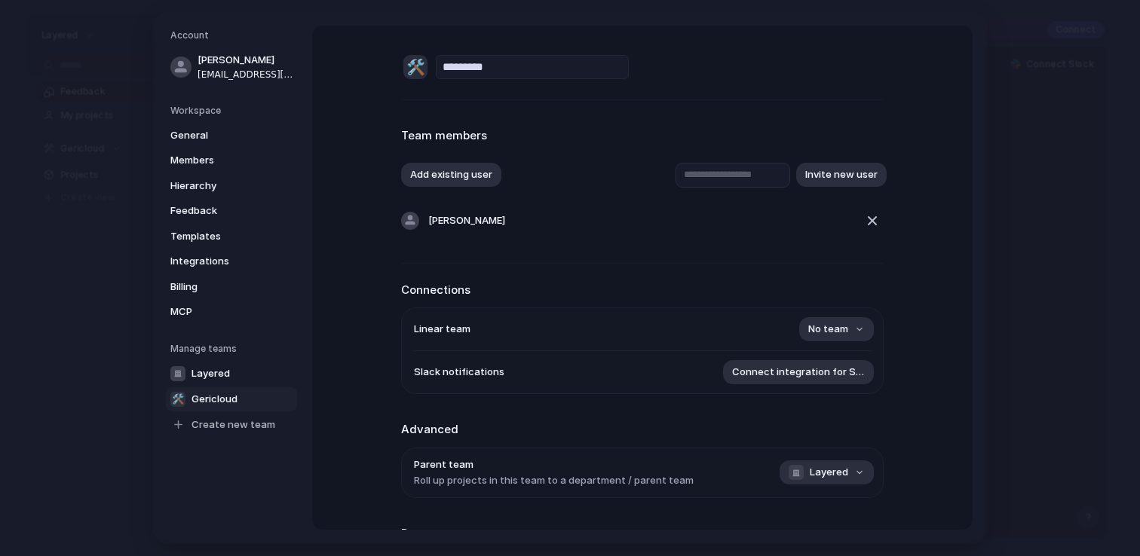
scroll to position [135, 0]
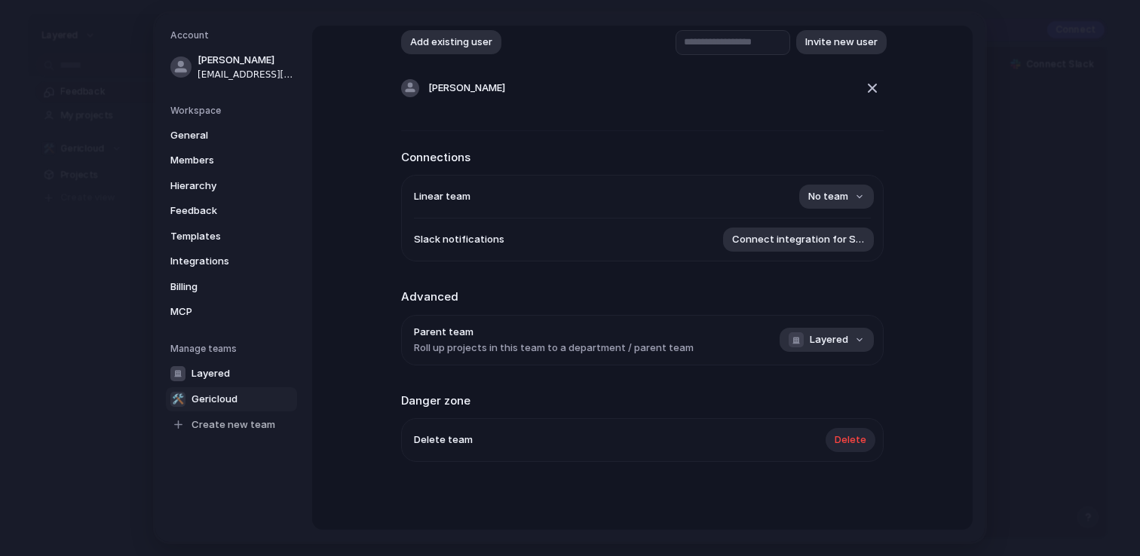
click at [847, 438] on span "Delete" at bounding box center [850, 440] width 32 height 15
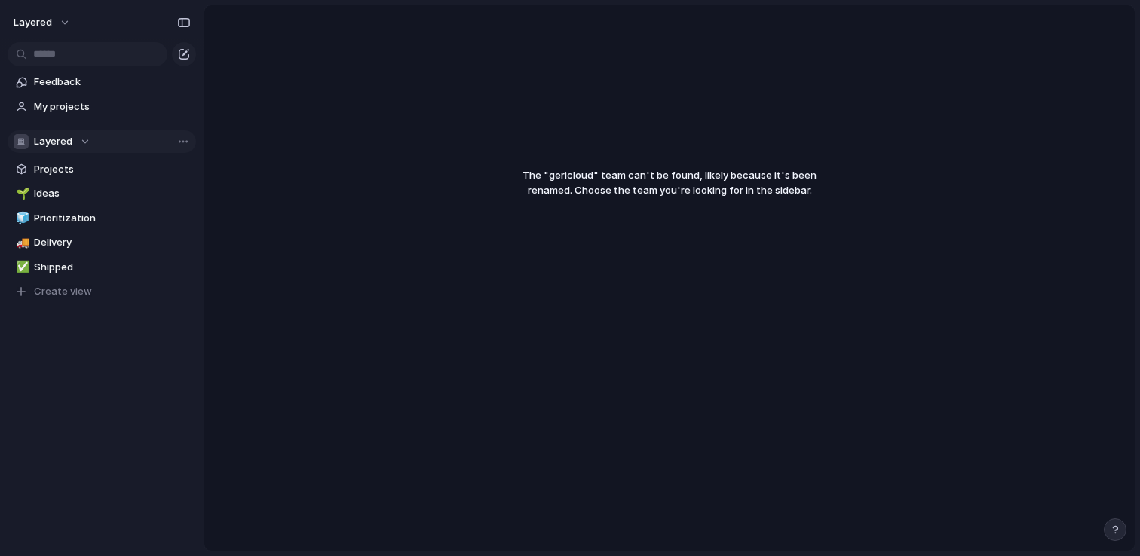
click at [80, 142] on div "Layered" at bounding box center [52, 141] width 77 height 15
click at [207, 167] on div "Layered Create new team" at bounding box center [570, 278] width 1140 height 556
click at [95, 173] on span "Projects" at bounding box center [112, 169] width 157 height 15
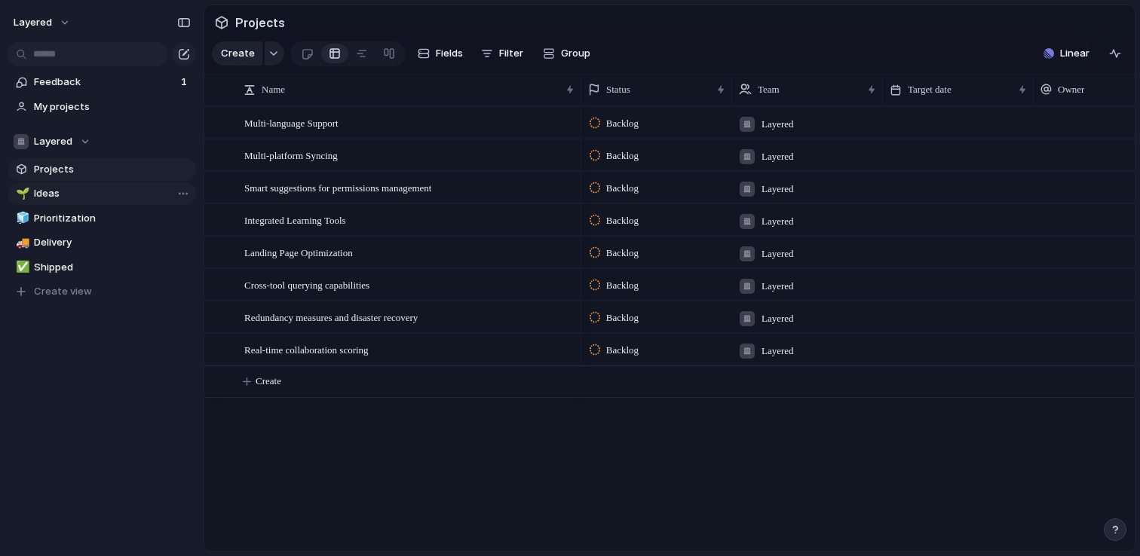
click at [93, 191] on span "Ideas" at bounding box center [112, 193] width 157 height 15
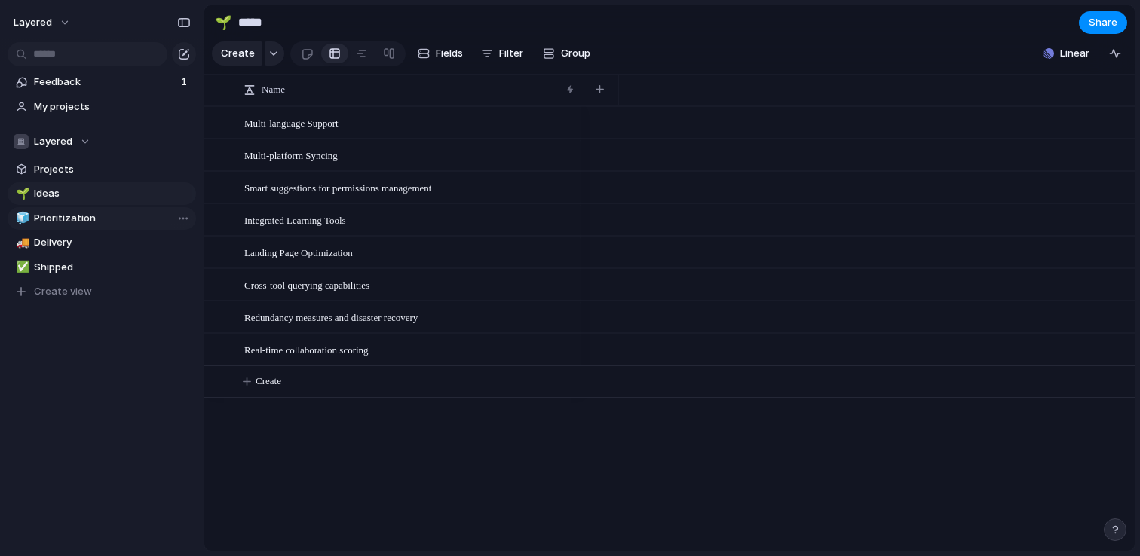
click at [93, 211] on span "Prioritization" at bounding box center [112, 218] width 157 height 15
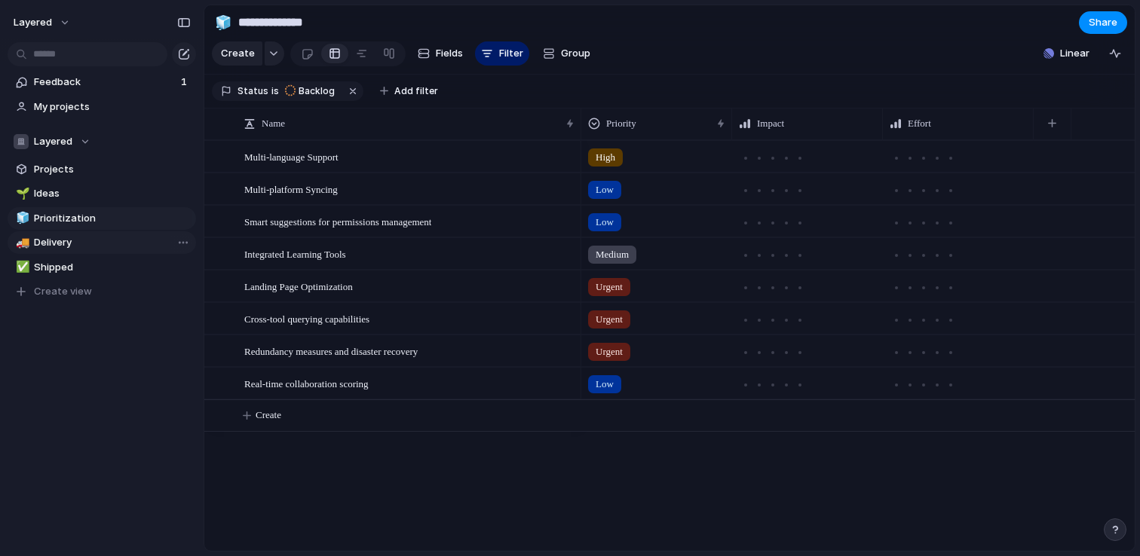
click at [88, 231] on link "🚚 Delivery" at bounding box center [102, 242] width 188 height 23
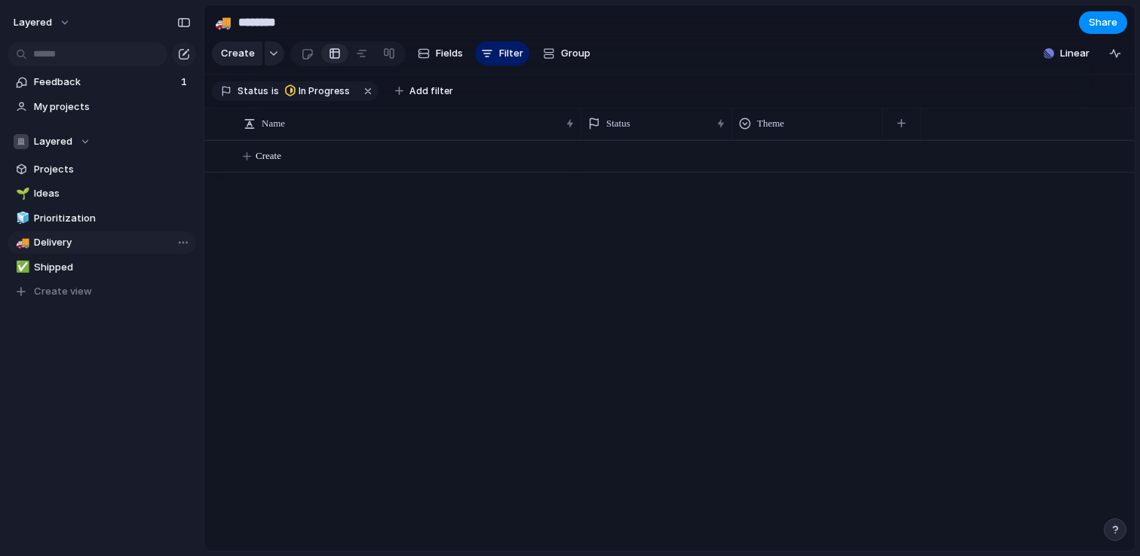
click at [80, 251] on link "🚚 Delivery" at bounding box center [102, 242] width 188 height 23
click at [76, 267] on span "Shipped" at bounding box center [112, 267] width 157 height 15
type input "*******"
click at [76, 166] on span "Projects" at bounding box center [112, 169] width 157 height 15
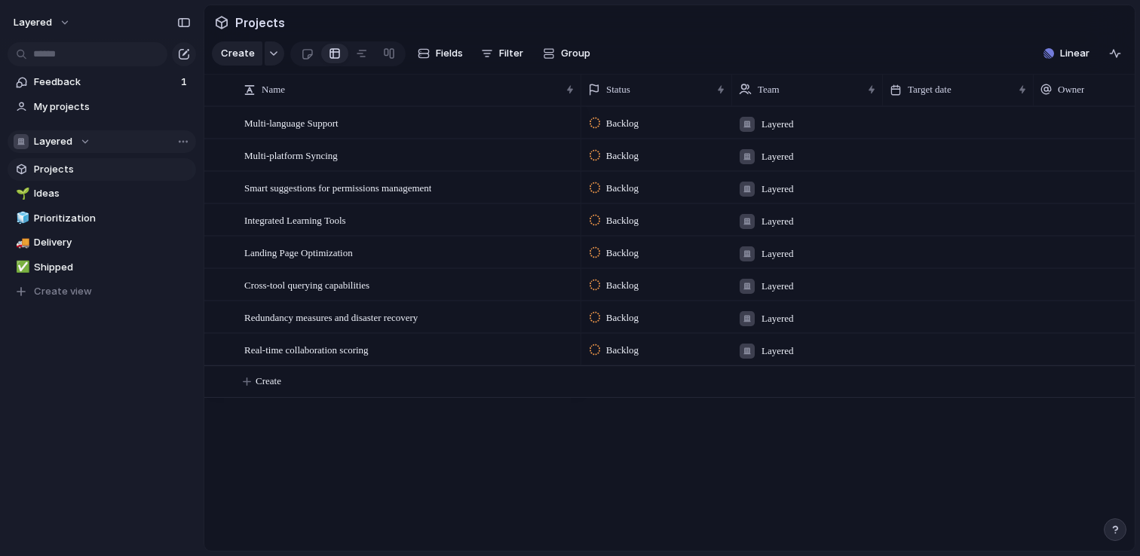
click at [67, 134] on div "Layered" at bounding box center [52, 141] width 77 height 15
click at [286, 429] on div "Layered Create new team" at bounding box center [570, 278] width 1140 height 556
